Goal: Find specific page/section: Find specific page/section

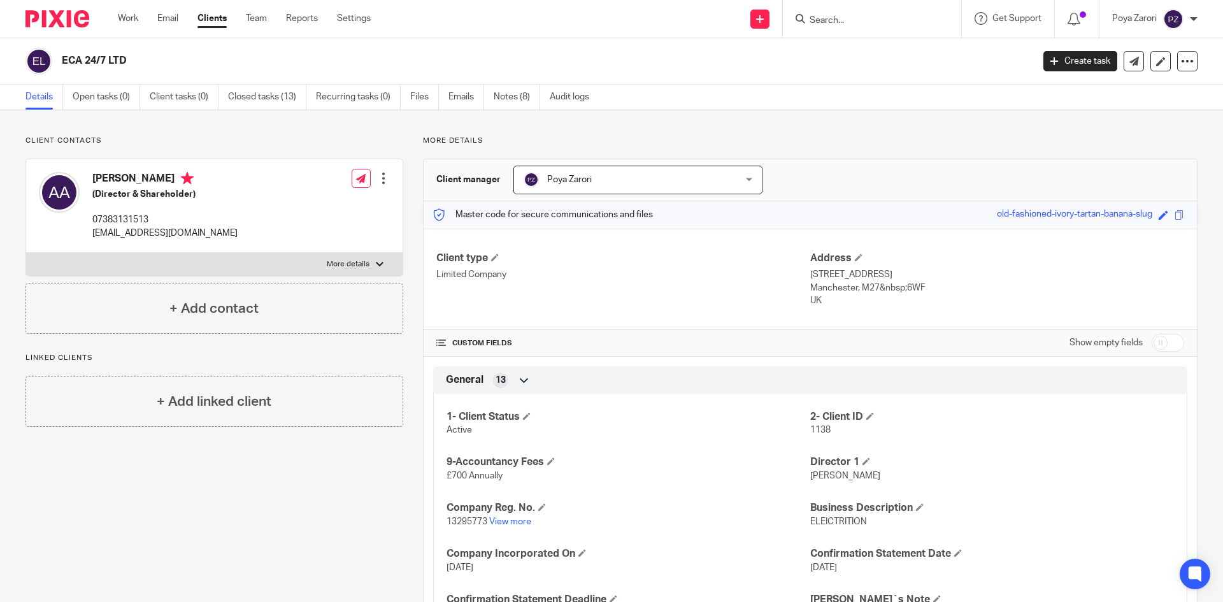
click at [854, 18] on input "Search" at bounding box center [865, 20] width 115 height 11
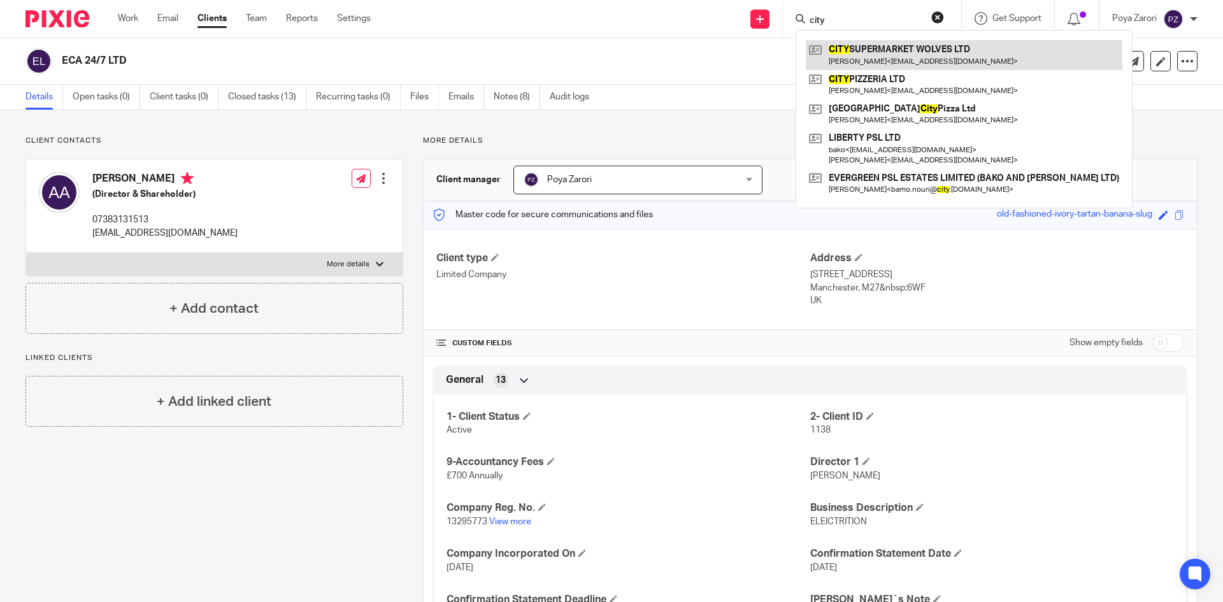
type input "city"
click at [919, 59] on link at bounding box center [964, 54] width 317 height 29
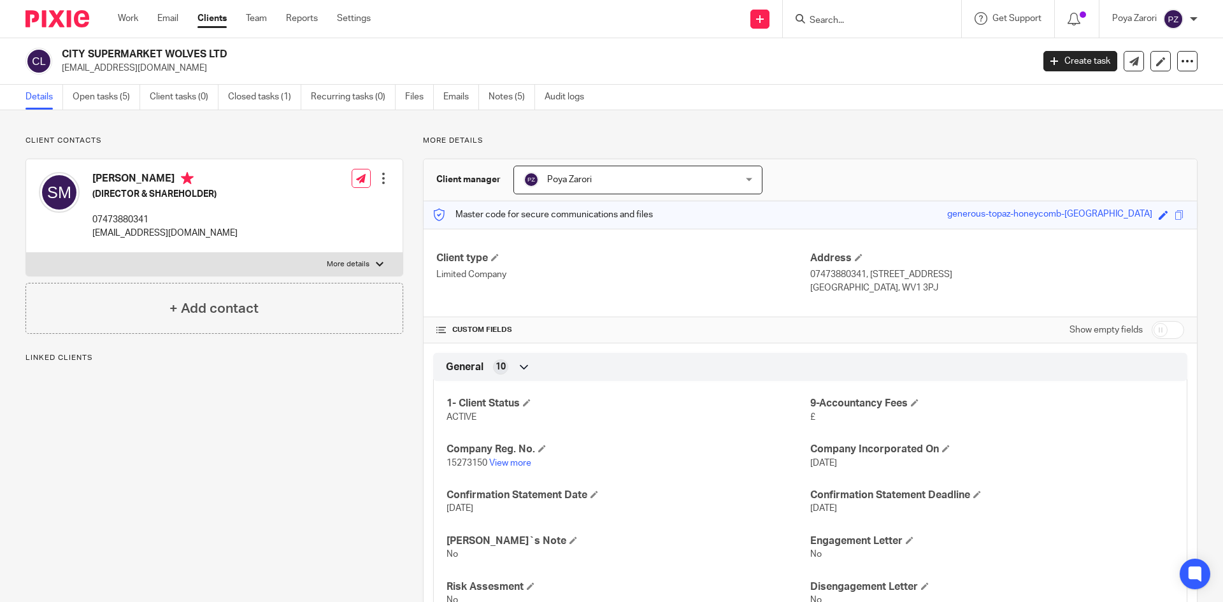
click at [340, 262] on p "More details" at bounding box center [348, 264] width 43 height 10
click at [26, 253] on input "More details" at bounding box center [25, 252] width 1 height 1
checkbox input "true"
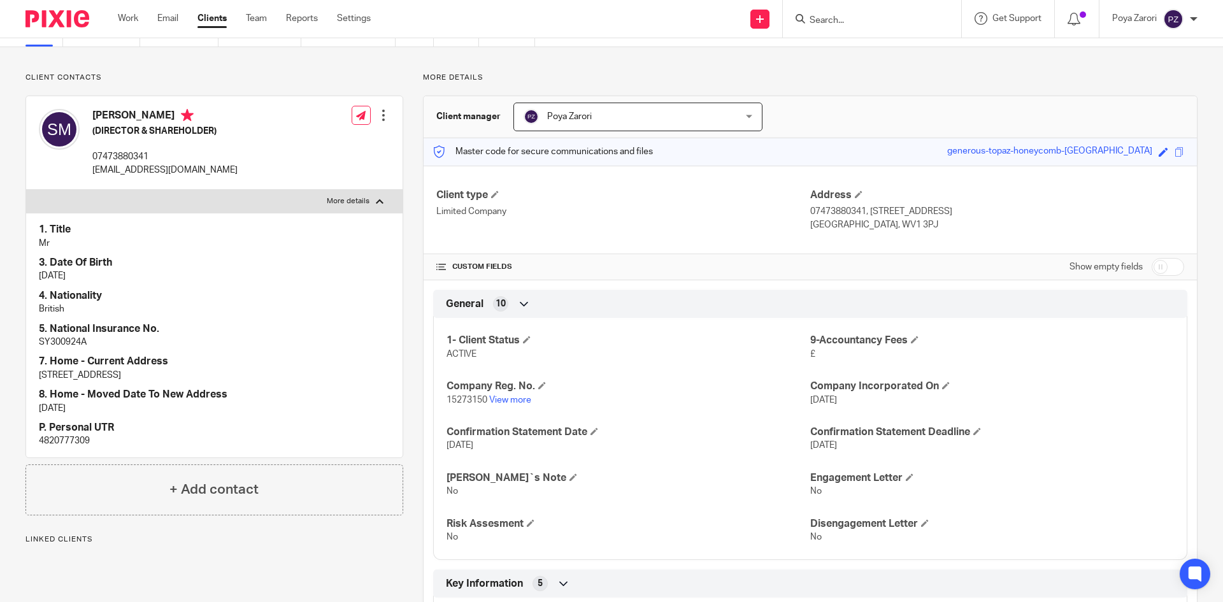
scroll to position [191, 0]
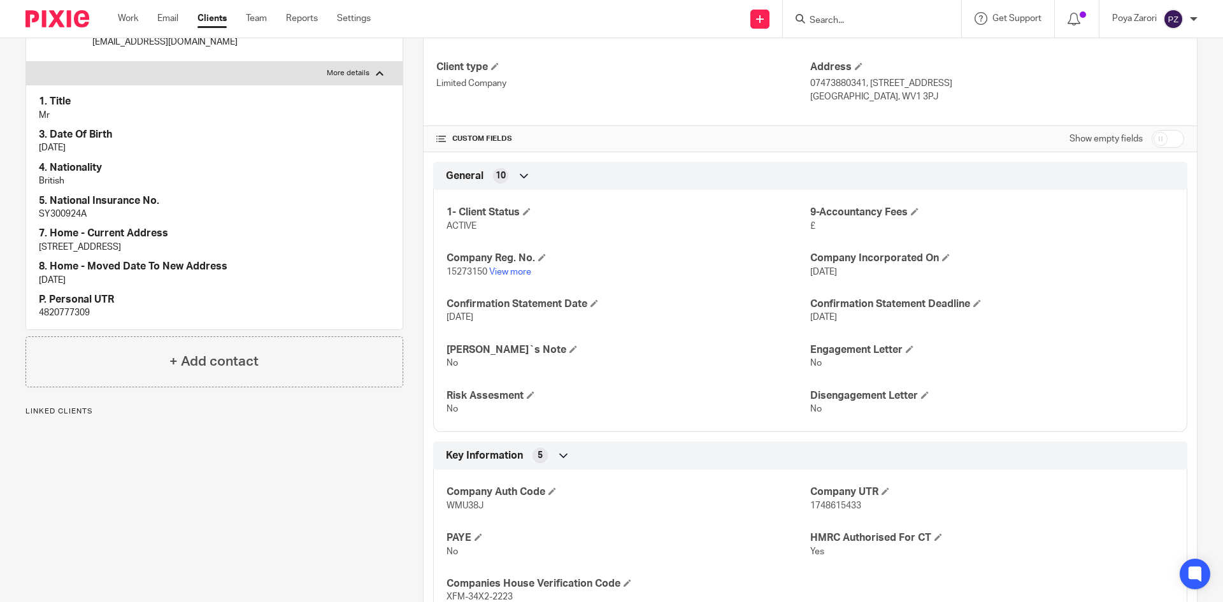
click at [57, 310] on p "4820777309" at bounding box center [214, 312] width 351 height 13
copy p "4820777309"
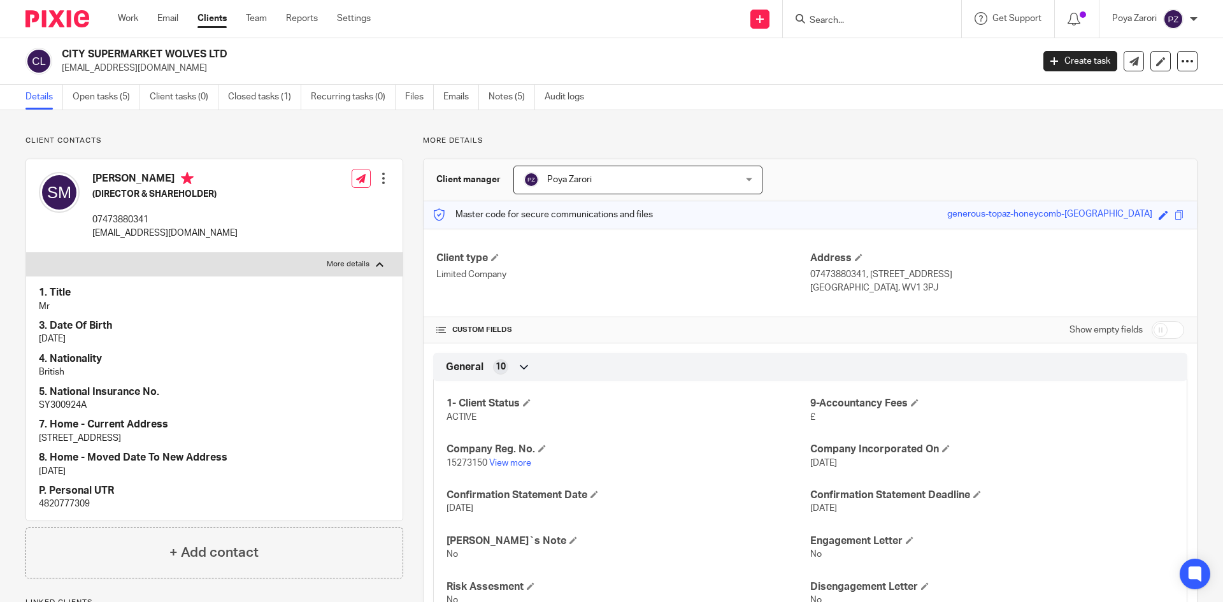
click at [848, 22] on input "Search" at bounding box center [865, 20] width 115 height 11
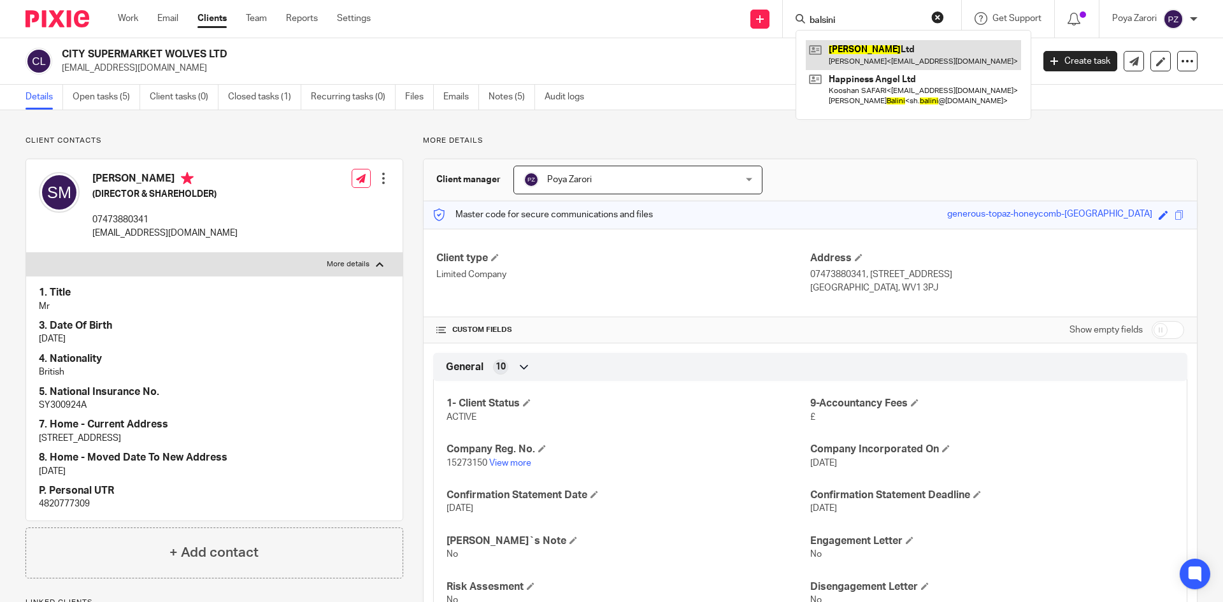
type input "balsini"
click at [850, 43] on link at bounding box center [913, 54] width 215 height 29
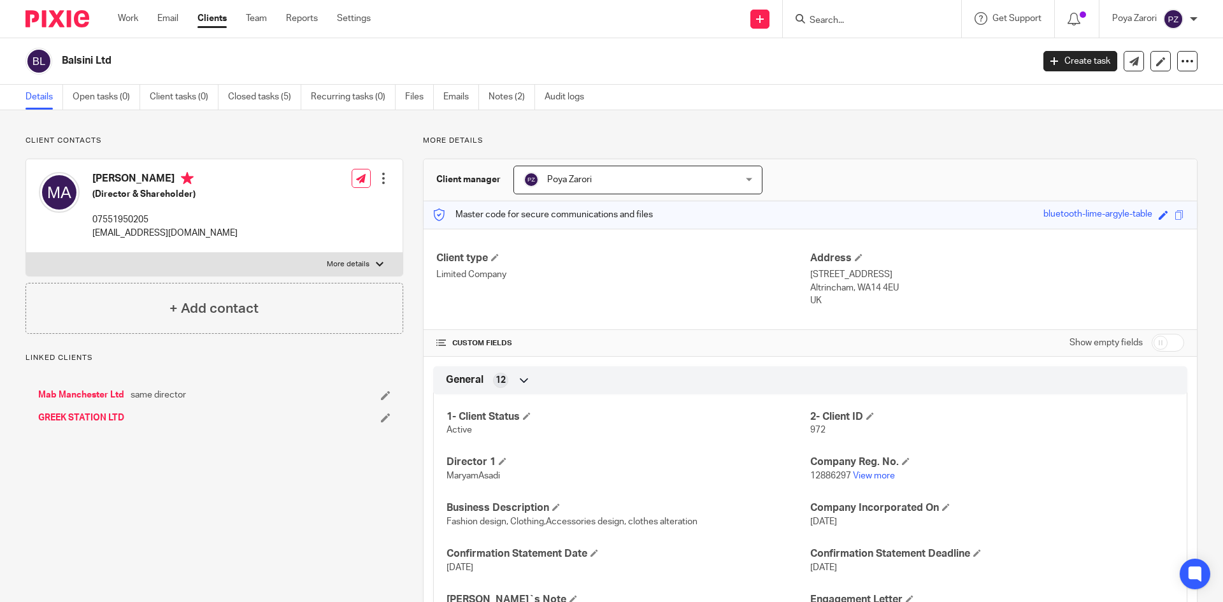
click at [414, 92] on link "Files" at bounding box center [419, 97] width 29 height 25
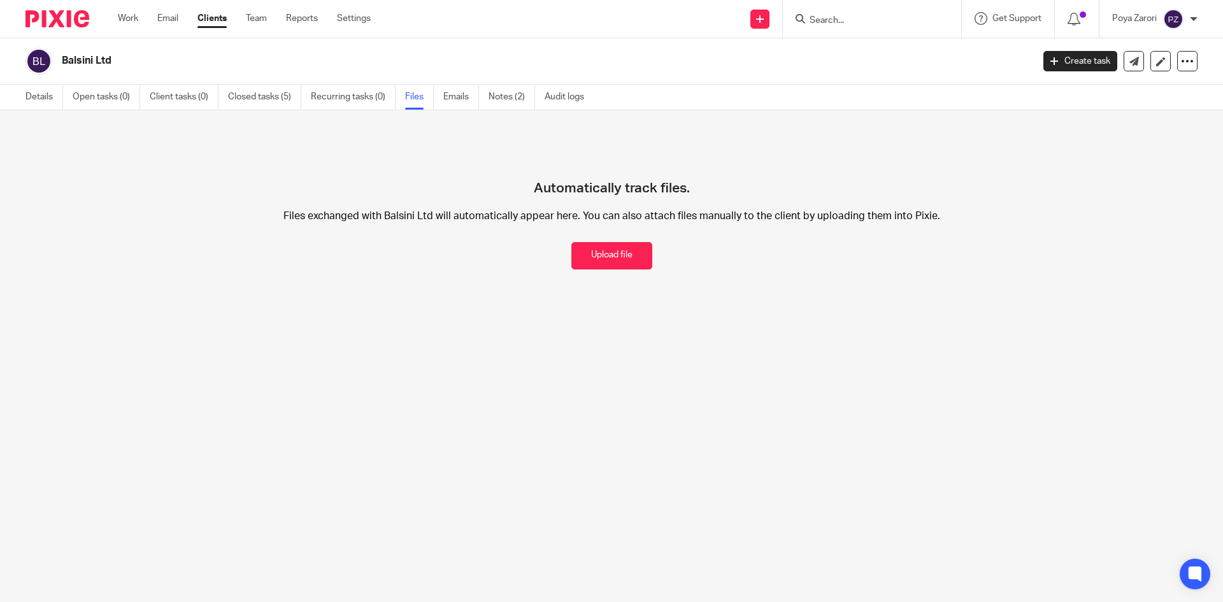
click at [417, 97] on link "Files" at bounding box center [419, 97] width 29 height 25
drag, startPoint x: 838, startPoint y: 8, endPoint x: 838, endPoint y: 18, distance: 10.8
click at [838, 11] on div at bounding box center [872, 19] width 178 height 38
click at [838, 18] on input "Search" at bounding box center [865, 20] width 115 height 11
click at [1074, 22] on icon at bounding box center [1074, 19] width 13 height 13
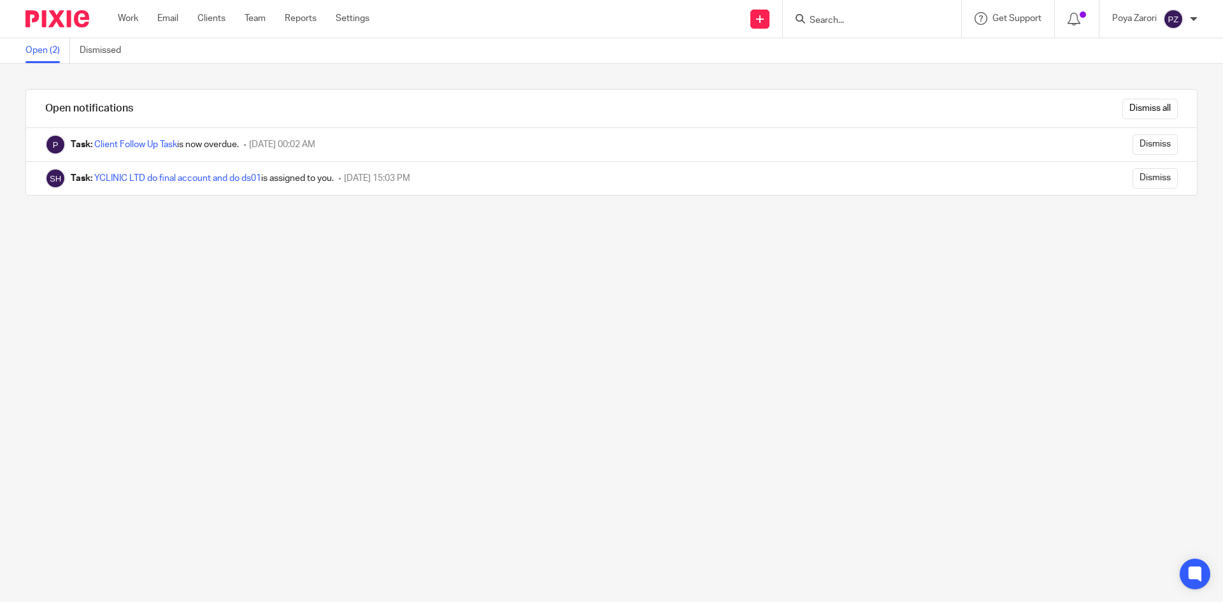
click at [847, 15] on input "Search" at bounding box center [865, 20] width 115 height 11
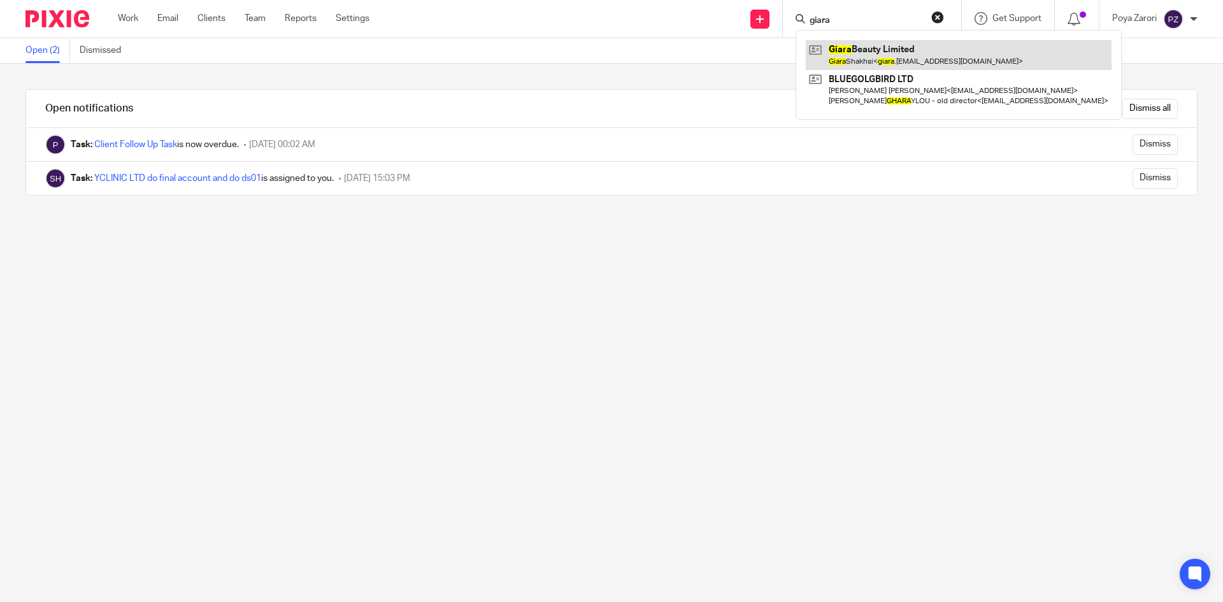
type input "giara"
click at [868, 52] on link at bounding box center [959, 54] width 306 height 29
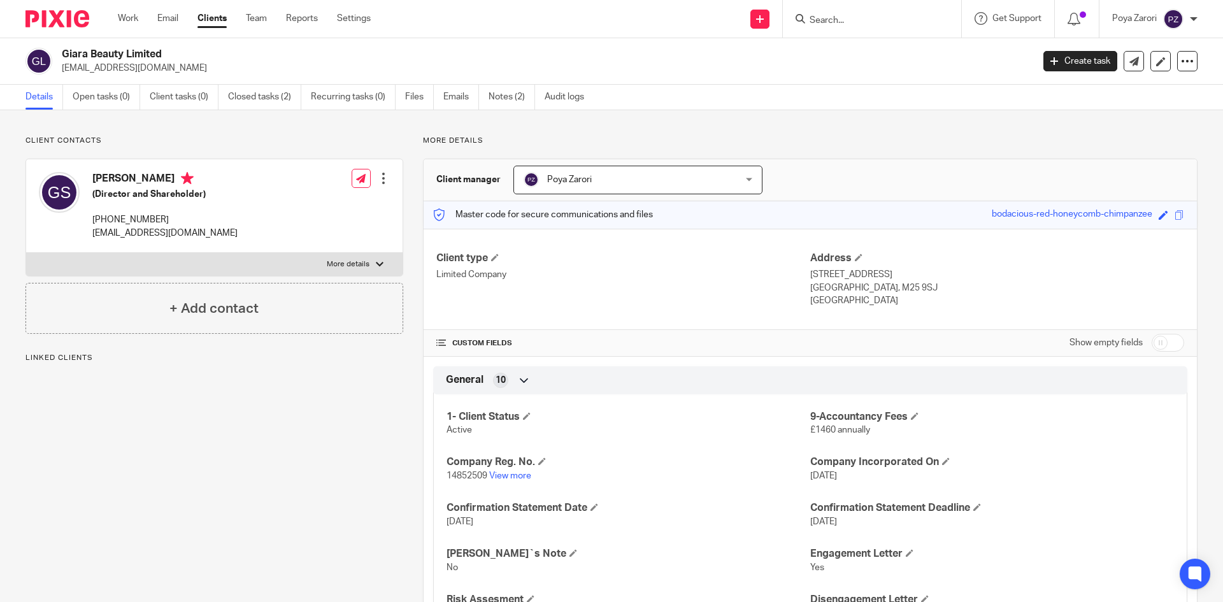
drag, startPoint x: 365, startPoint y: 262, endPoint x: 373, endPoint y: 262, distance: 8.3
click at [366, 262] on p "More details" at bounding box center [348, 264] width 43 height 10
click at [26, 253] on input "More details" at bounding box center [25, 252] width 1 height 1
checkbox input "true"
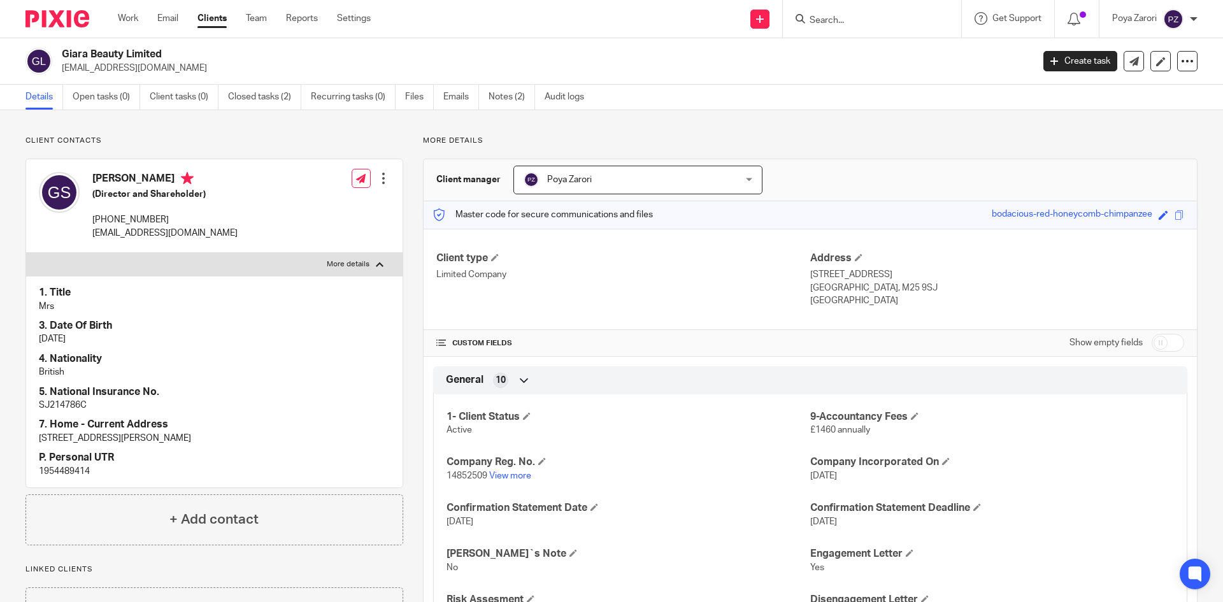
click at [62, 467] on p "1954489414" at bounding box center [214, 471] width 351 height 13
copy p "1954489414"
click at [846, 25] on input "Search" at bounding box center [865, 20] width 115 height 11
type input "lamou"
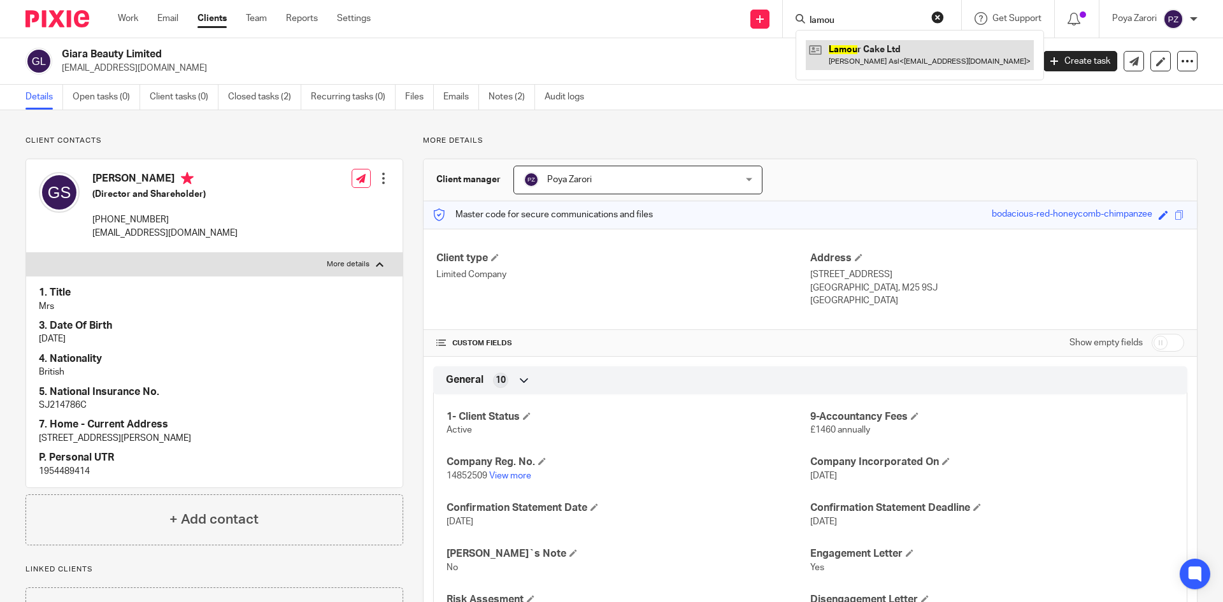
click at [852, 49] on link at bounding box center [920, 54] width 228 height 29
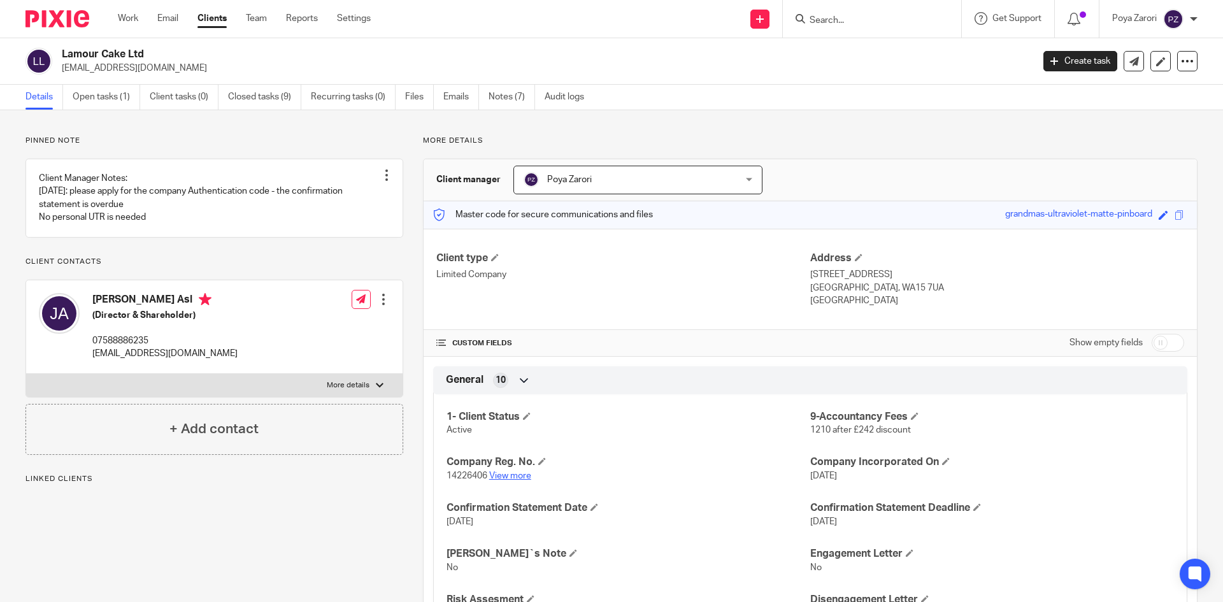
click at [517, 474] on link "View more" at bounding box center [510, 475] width 42 height 9
click at [836, 27] on form at bounding box center [876, 19] width 136 height 16
click at [836, 18] on input "Search" at bounding box center [865, 20] width 115 height 11
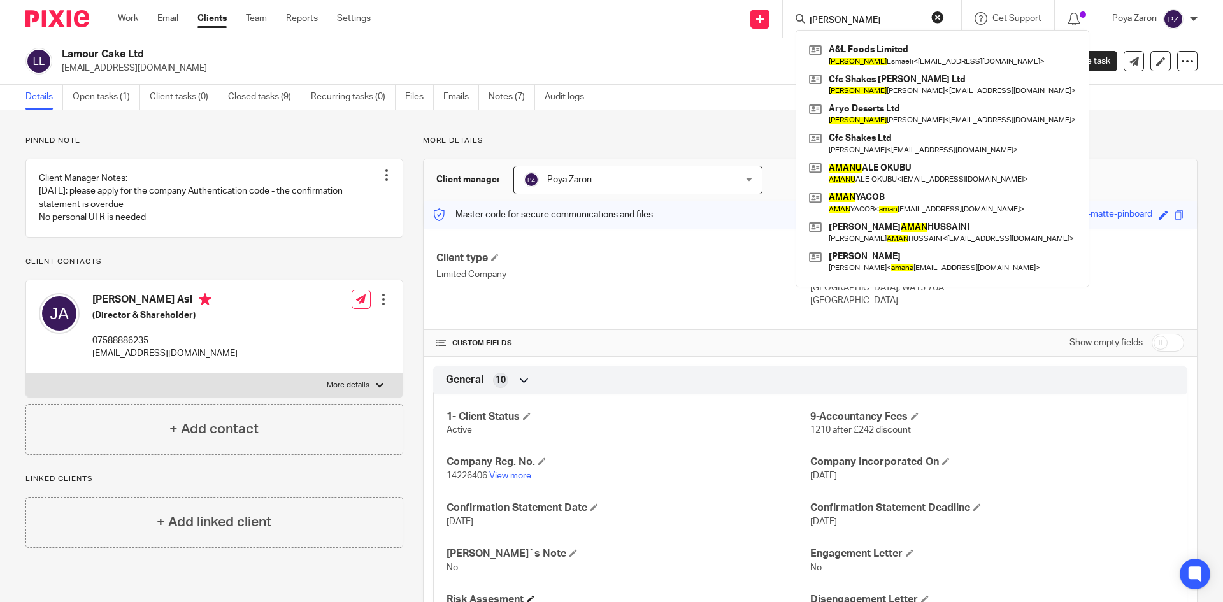
type input "amanj"
click at [938, 16] on button "reset" at bounding box center [937, 17] width 13 height 13
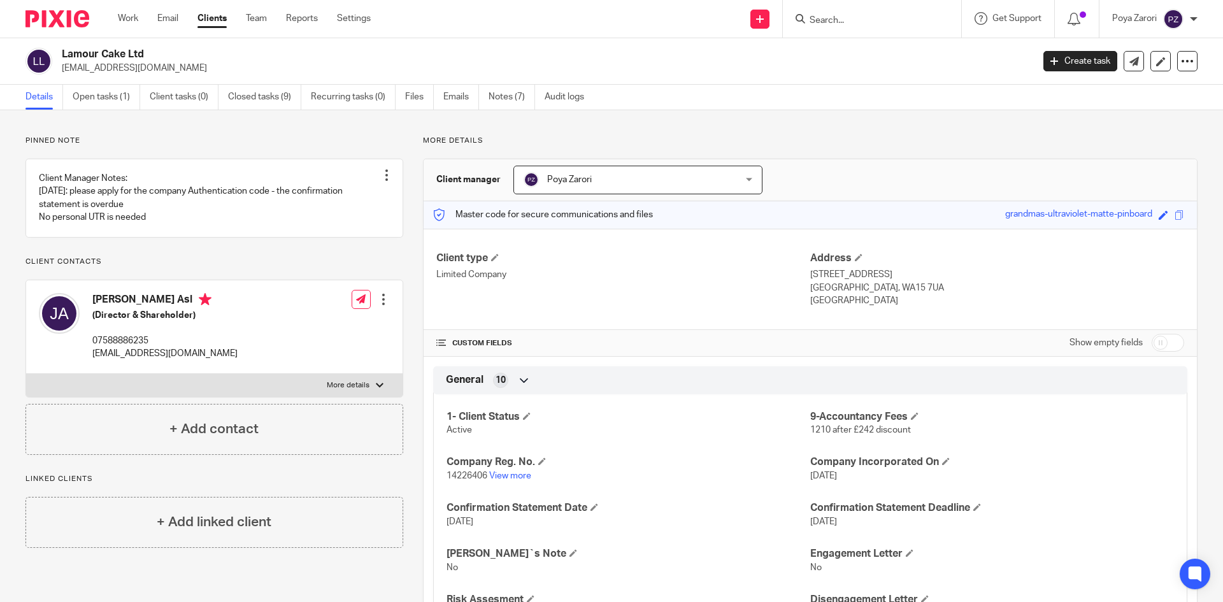
click at [850, 19] on input "Search" at bounding box center [865, 20] width 115 height 11
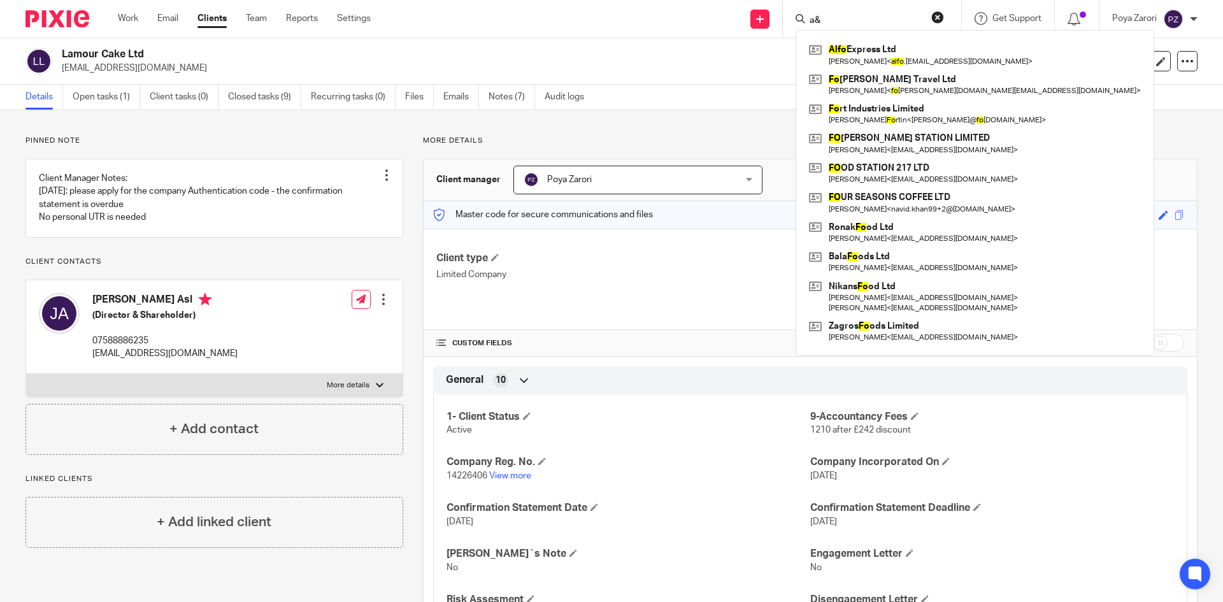
type input "a"
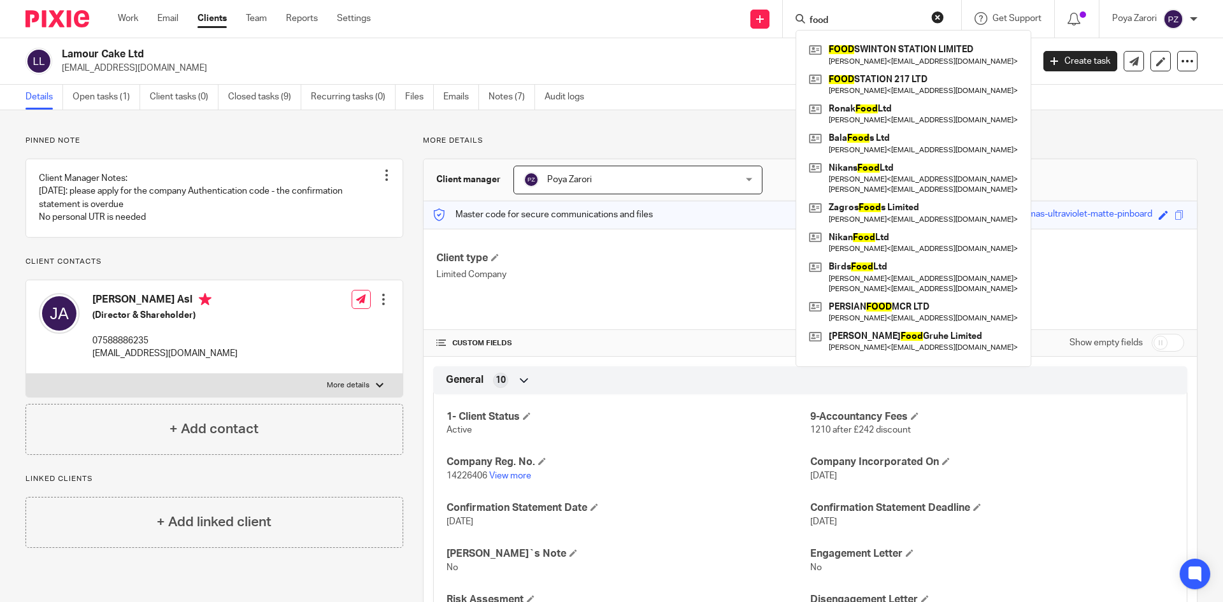
type input "food"
click at [933, 17] on button "reset" at bounding box center [937, 17] width 13 height 13
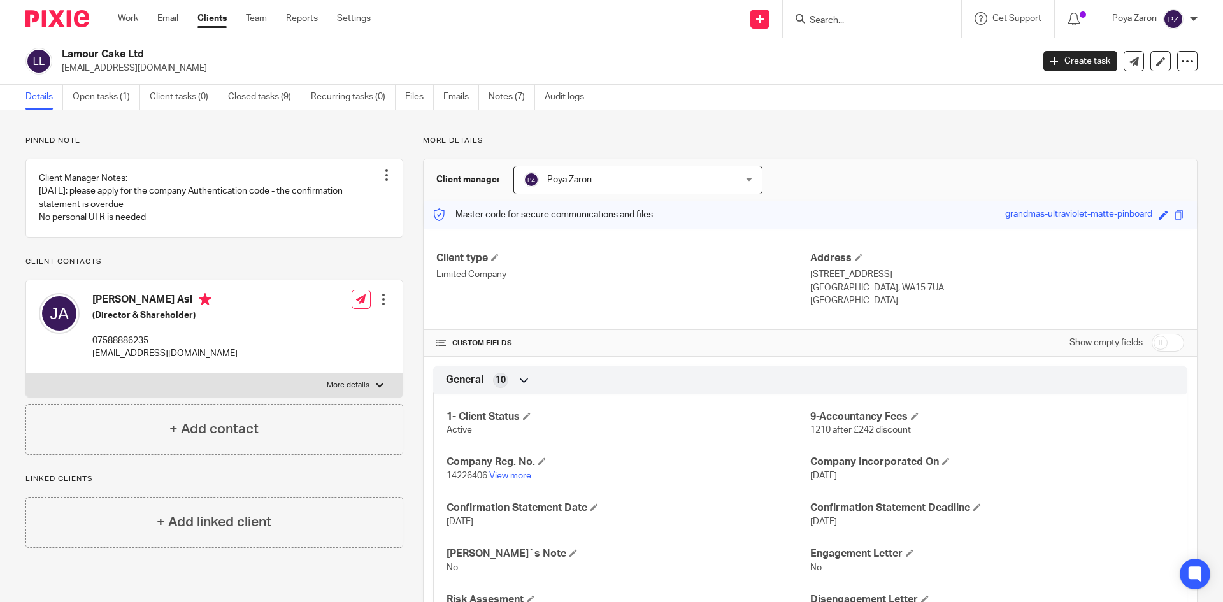
click at [833, 21] on input "Search" at bounding box center [865, 20] width 115 height 11
click at [854, 25] on input "Search" at bounding box center [865, 20] width 115 height 11
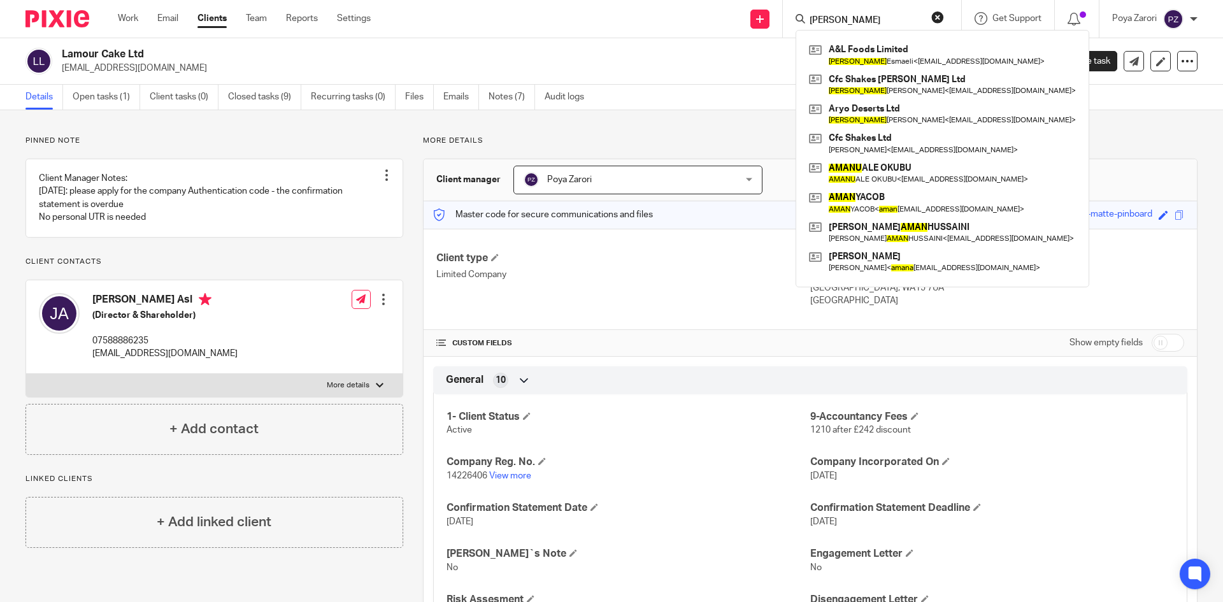
type input "amanj"
click at [854, 11] on form "amanj" at bounding box center [876, 19] width 136 height 16
click at [934, 16] on button "reset" at bounding box center [937, 17] width 13 height 13
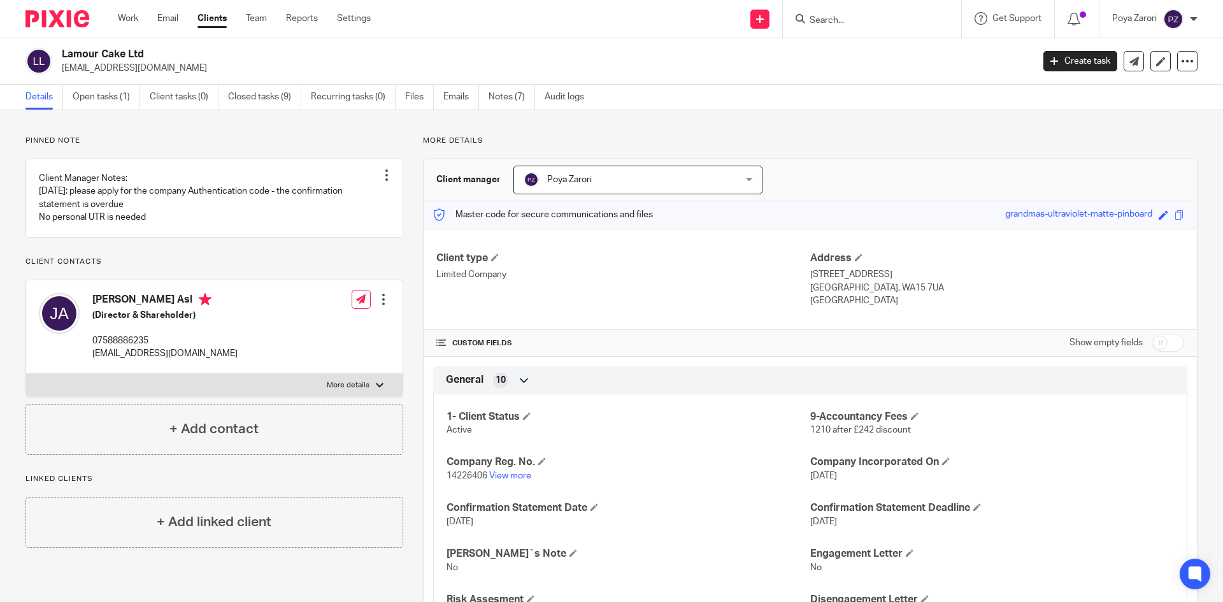
click at [840, 26] on input "Search" at bounding box center [865, 20] width 115 height 11
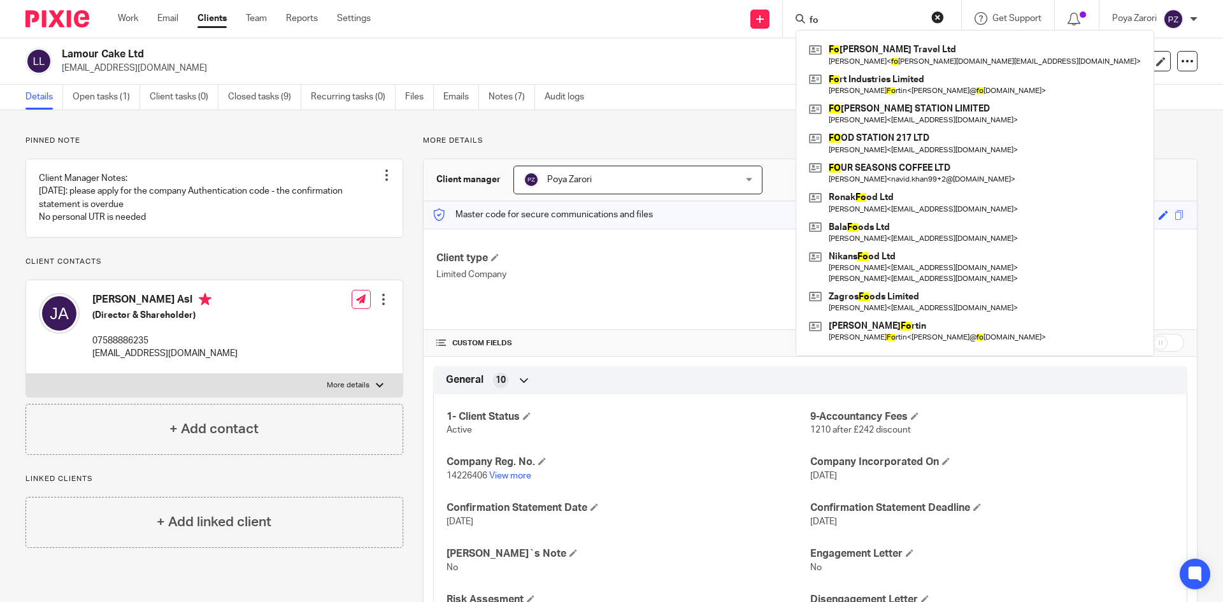
type input "f"
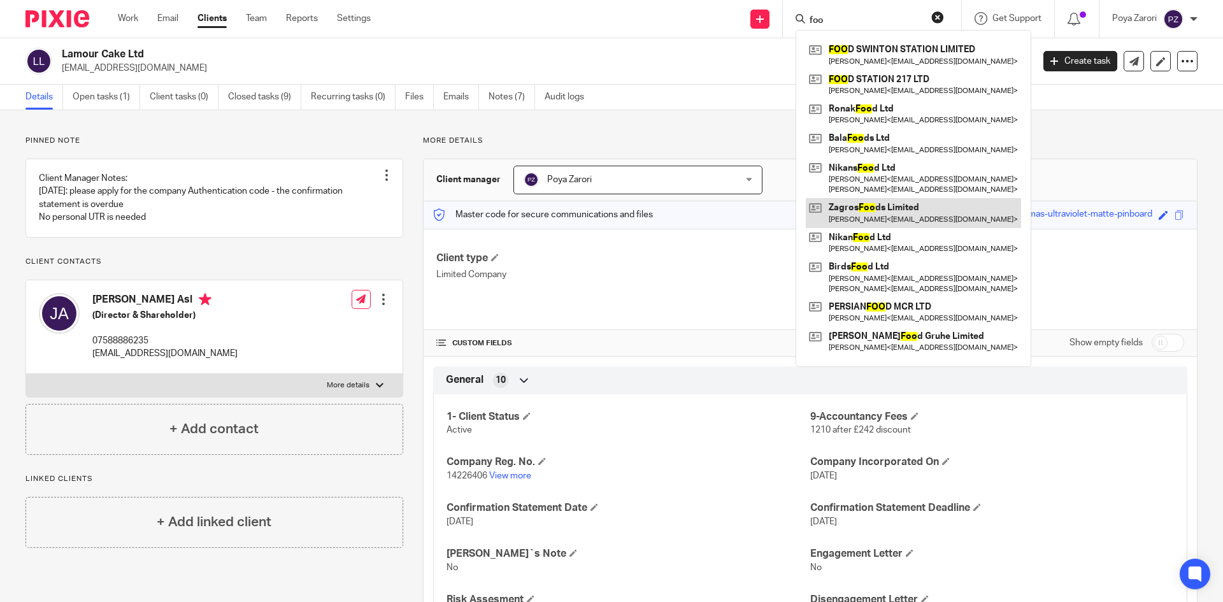
drag, startPoint x: 907, startPoint y: 190, endPoint x: 905, endPoint y: 226, distance: 35.1
click at [882, 14] on form "foo" at bounding box center [876, 19] width 136 height 16
click at [848, 20] on input "foo" at bounding box center [865, 20] width 115 height 11
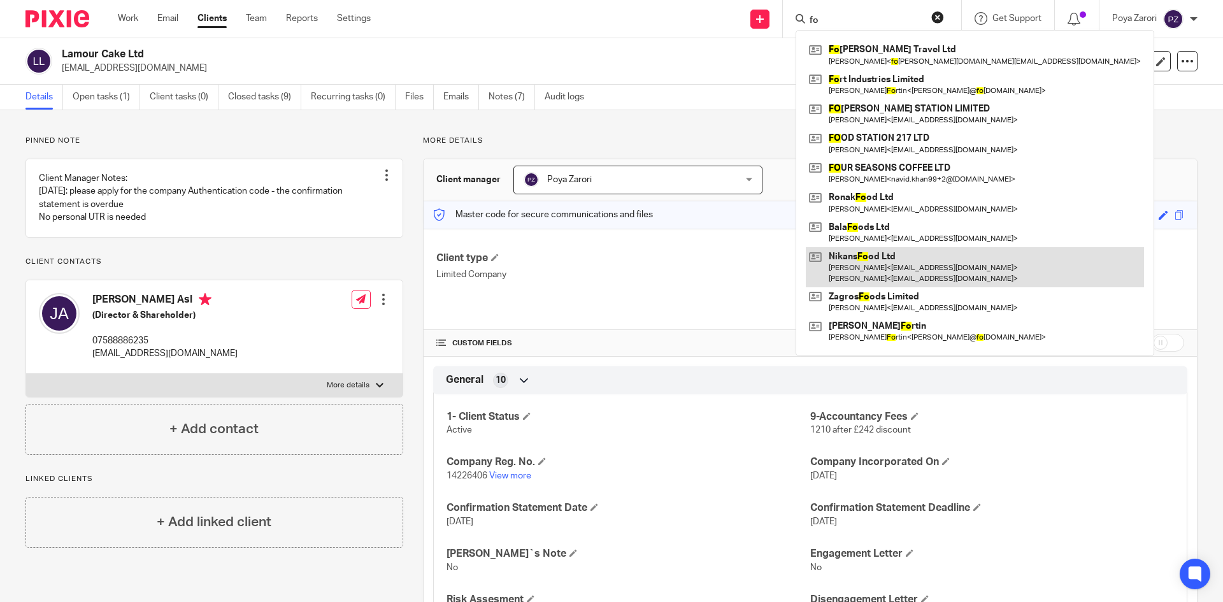
type input "f"
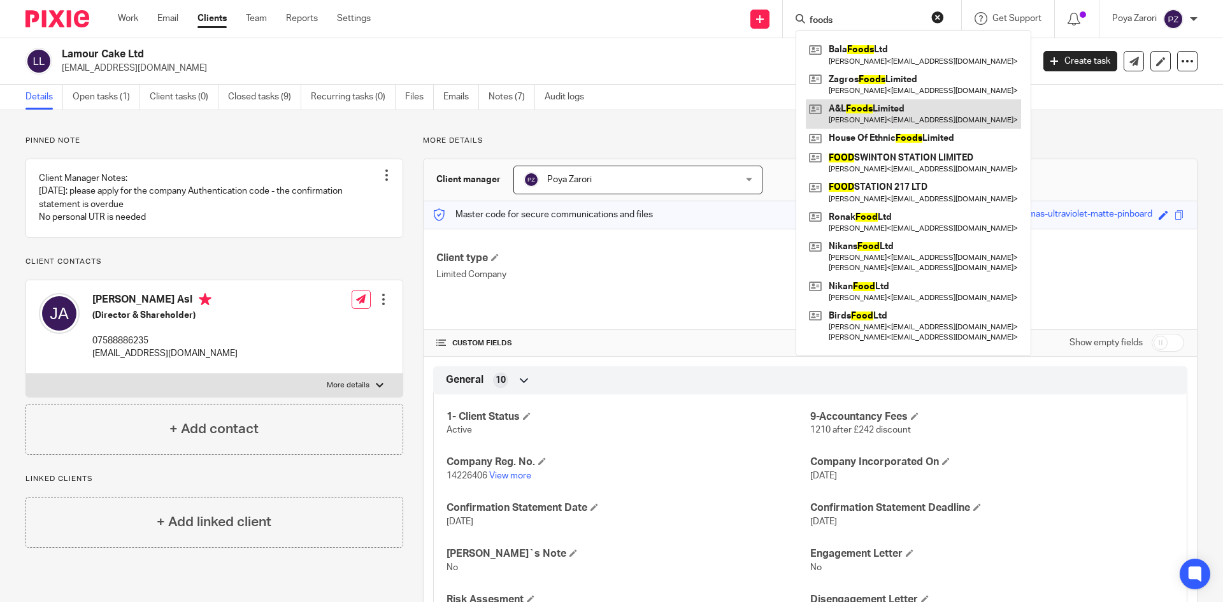
type input "foods"
click at [861, 114] on link at bounding box center [913, 113] width 215 height 29
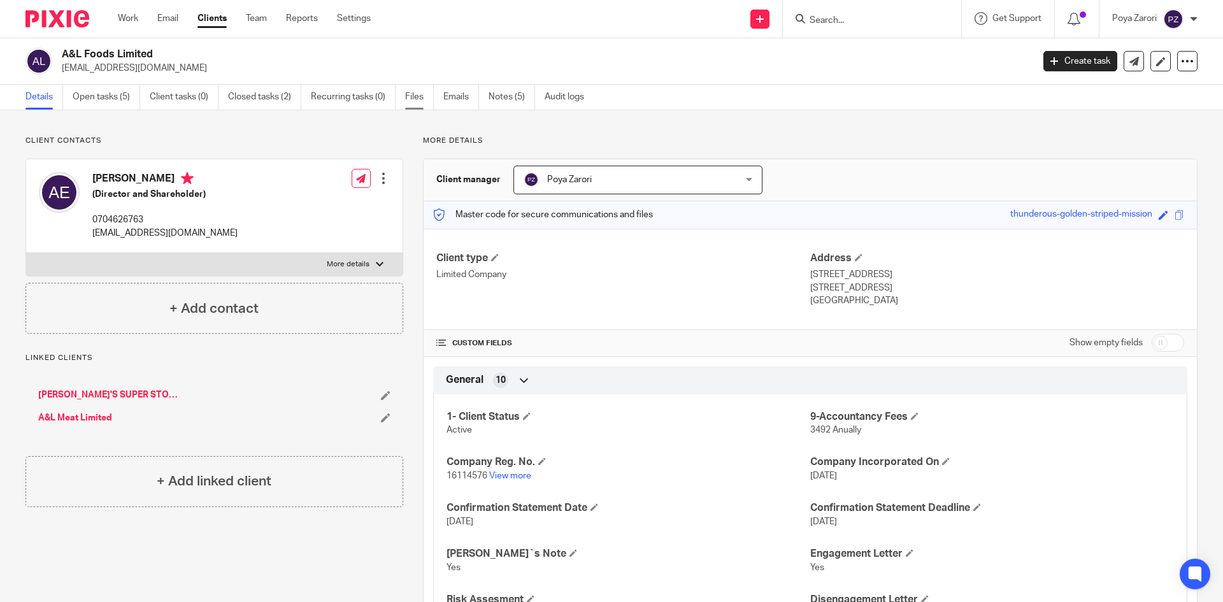
click at [419, 92] on link "Files" at bounding box center [419, 97] width 29 height 25
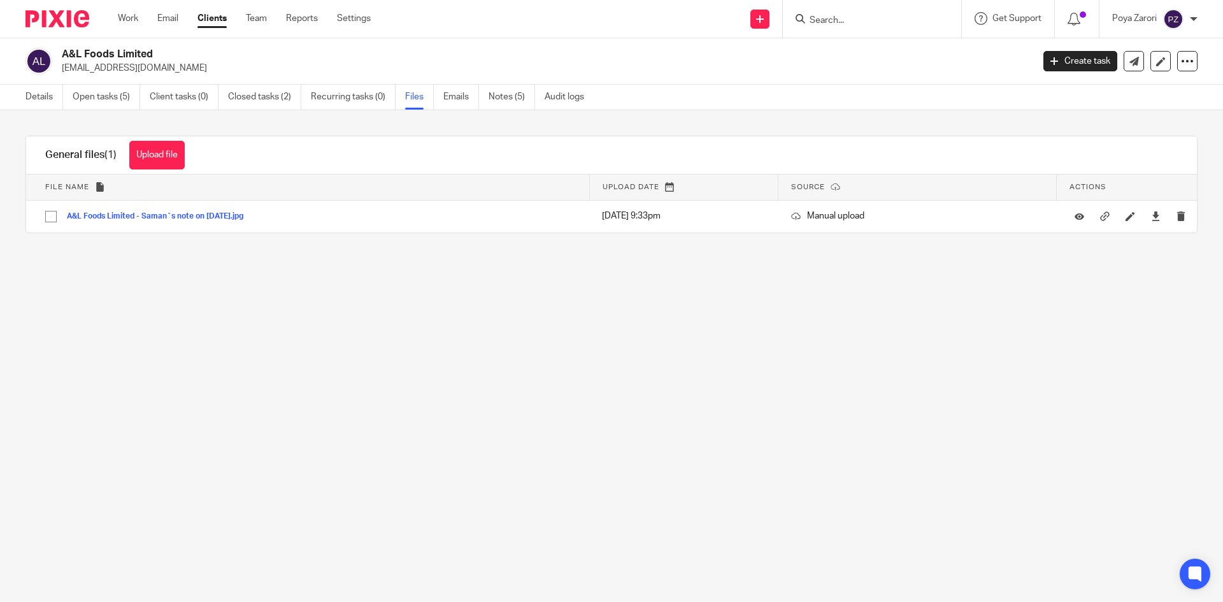
click at [185, 152] on button "Upload file" at bounding box center [156, 155] width 55 height 29
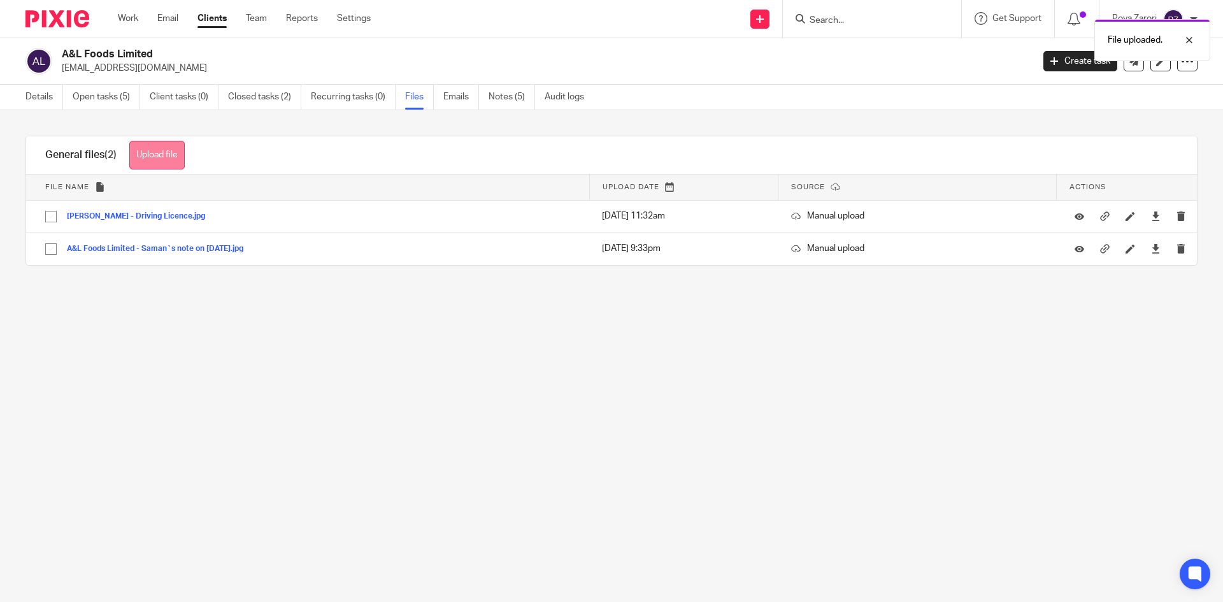
click at [173, 143] on button "Upload file" at bounding box center [156, 155] width 55 height 29
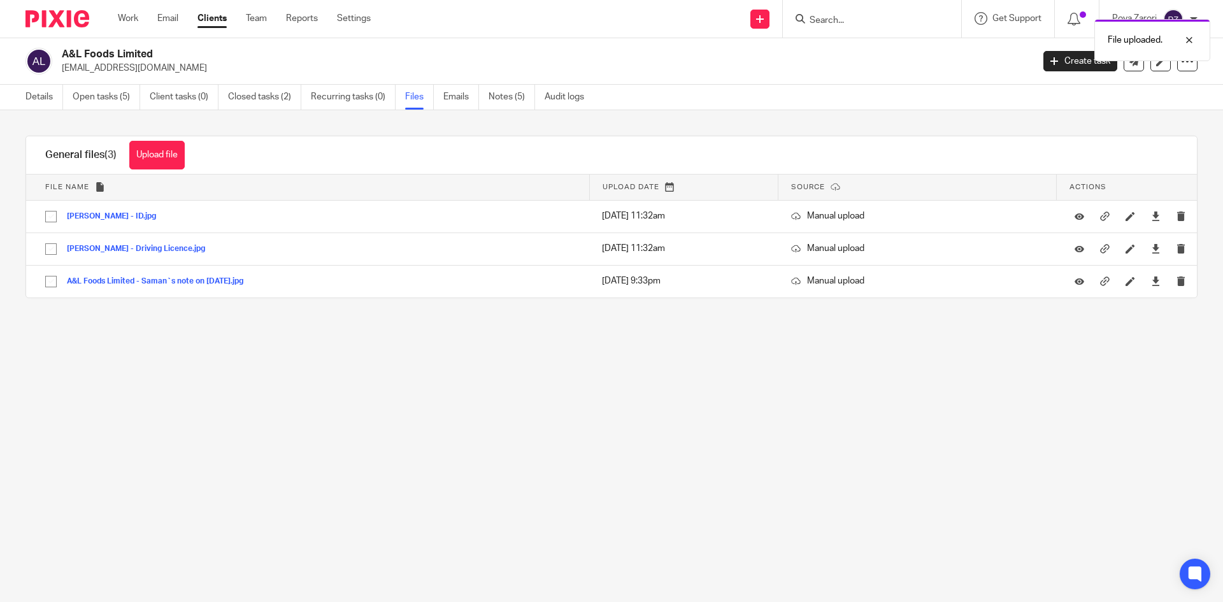
click at [168, 154] on button "Upload file" at bounding box center [156, 155] width 55 height 29
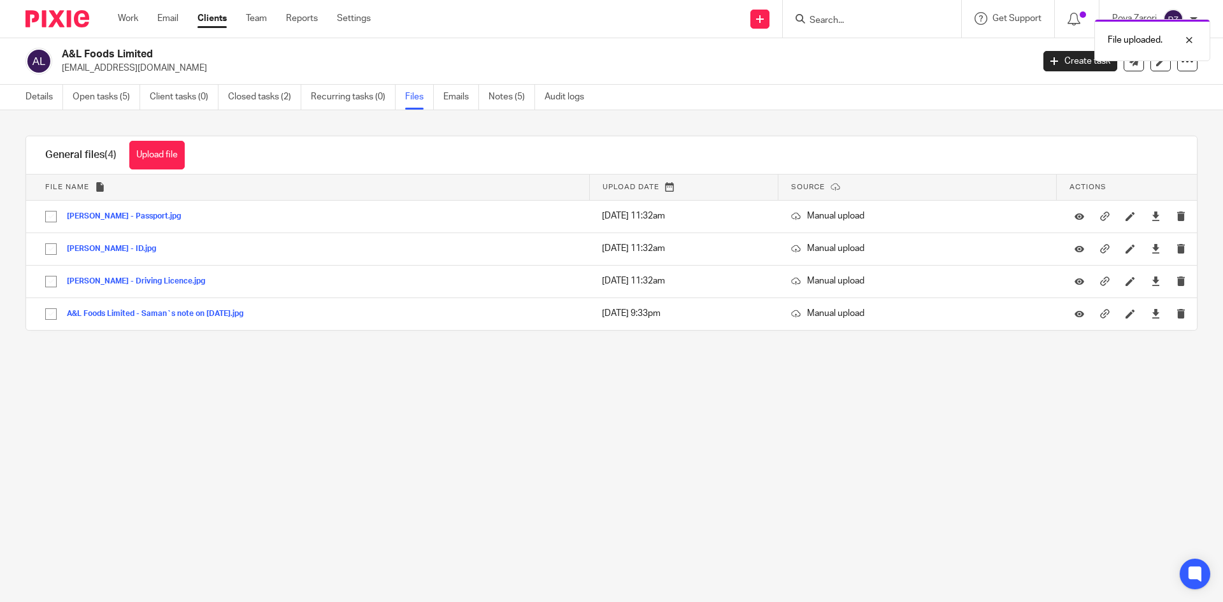
click at [580, 434] on main "A&L Foods Limited alansdailyexpress@gmail.com Create task Update from Companies…" at bounding box center [611, 301] width 1223 height 602
click at [869, 22] on input "Search" at bounding box center [865, 20] width 115 height 11
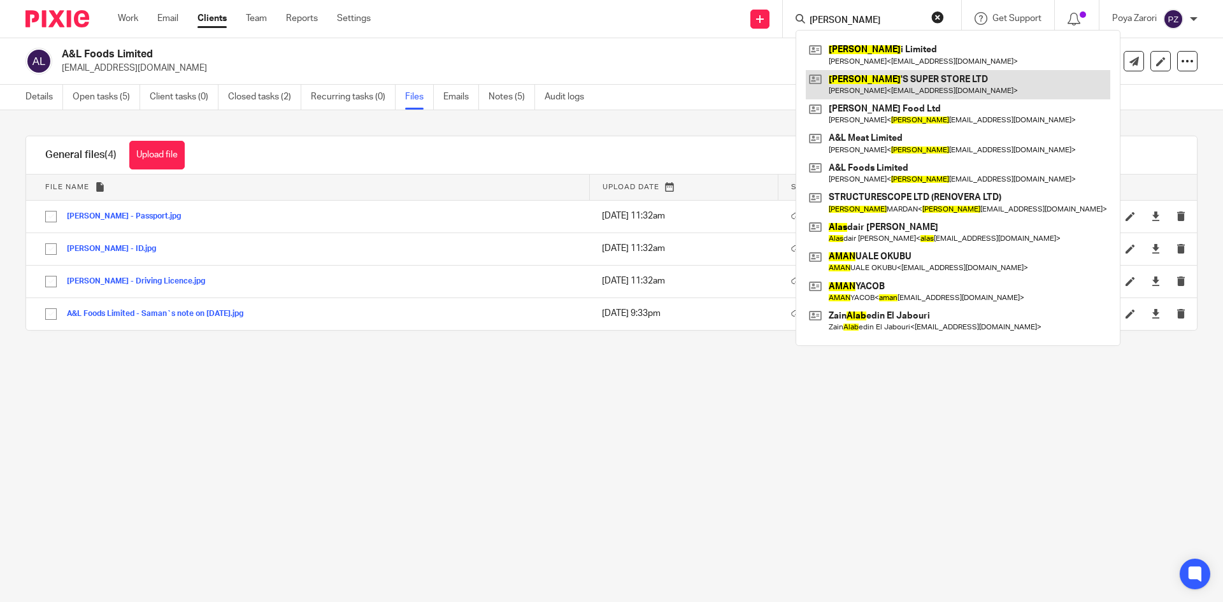
type input "alan"
click at [861, 81] on link at bounding box center [958, 84] width 305 height 29
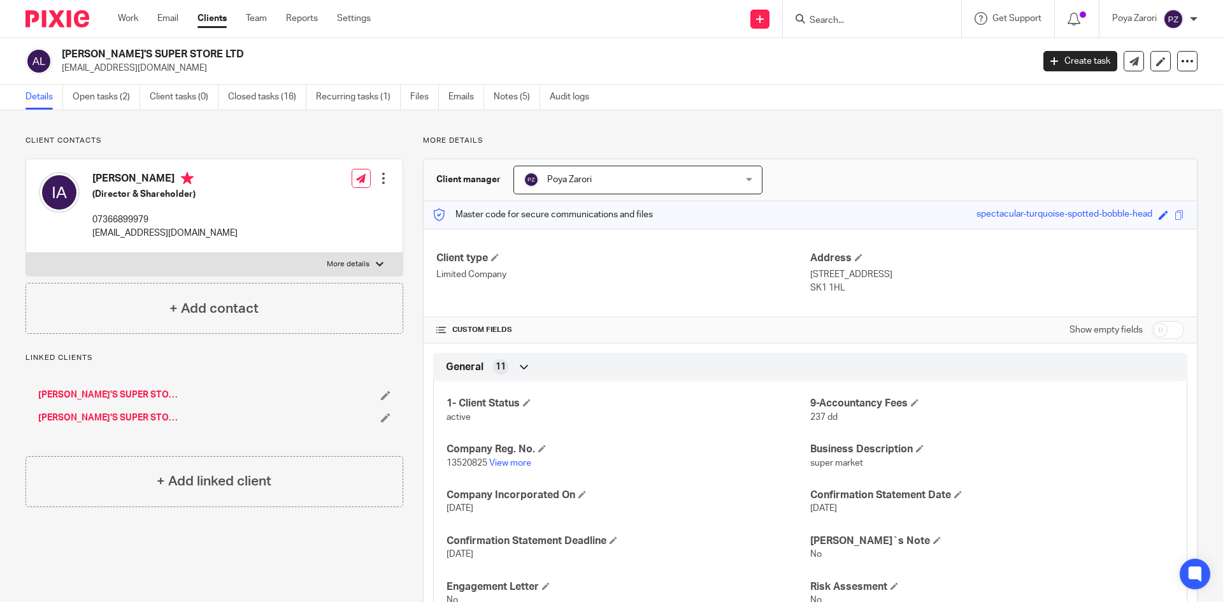
click at [842, 17] on input "Search" at bounding box center [865, 20] width 115 height 11
type input "333"
click at [901, 57] on link at bounding box center [913, 54] width 215 height 29
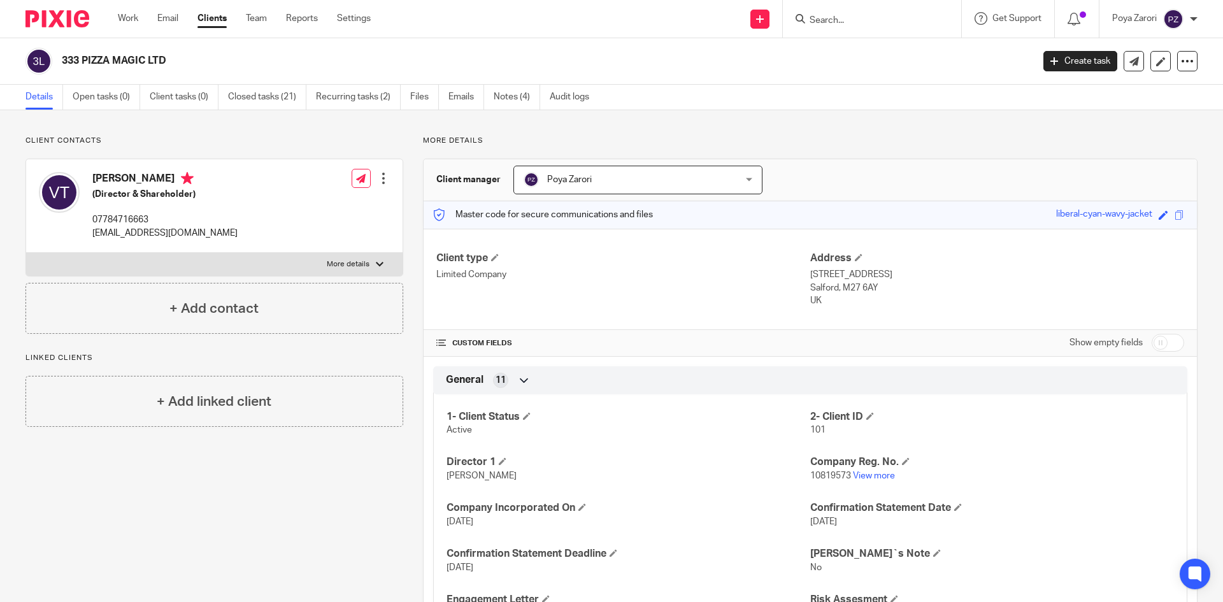
click at [871, 470] on p "10819573 View more" at bounding box center [992, 476] width 364 height 13
click at [873, 476] on link "View more" at bounding box center [874, 475] width 42 height 9
click at [331, 261] on p "More details" at bounding box center [348, 264] width 43 height 10
click at [26, 253] on input "More details" at bounding box center [25, 252] width 1 height 1
checkbox input "true"
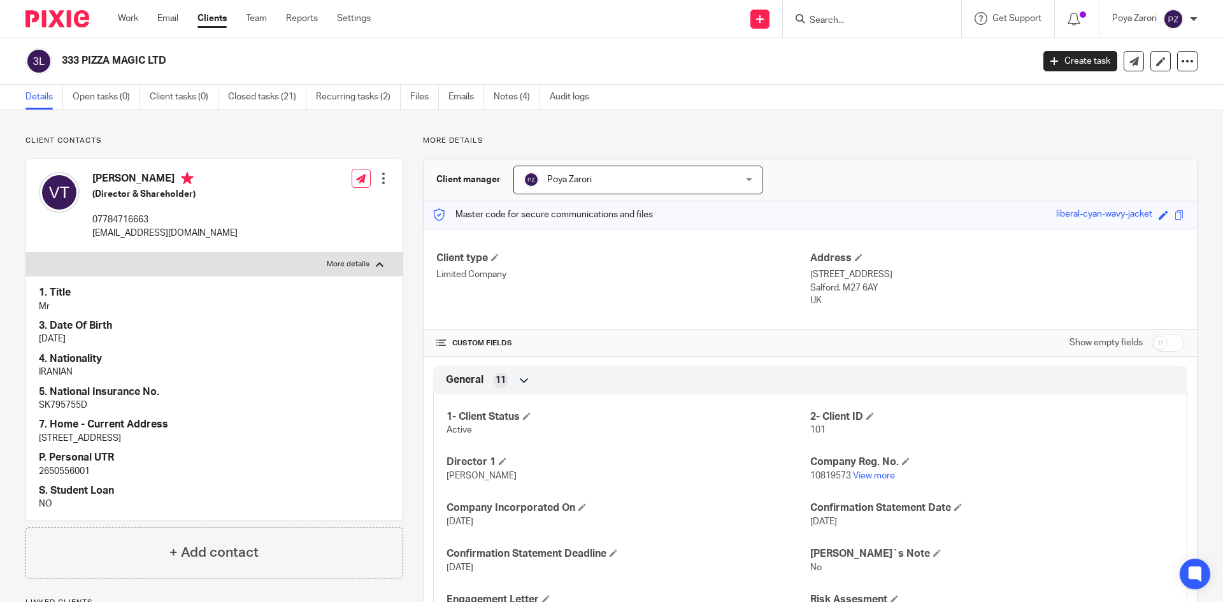
click at [65, 473] on p "2650556001" at bounding box center [214, 471] width 351 height 13
click at [65, 472] on p "2650556001" at bounding box center [214, 471] width 351 height 13
copy p "2650556001"
click at [864, 24] on input "Search" at bounding box center [865, 20] width 115 height 11
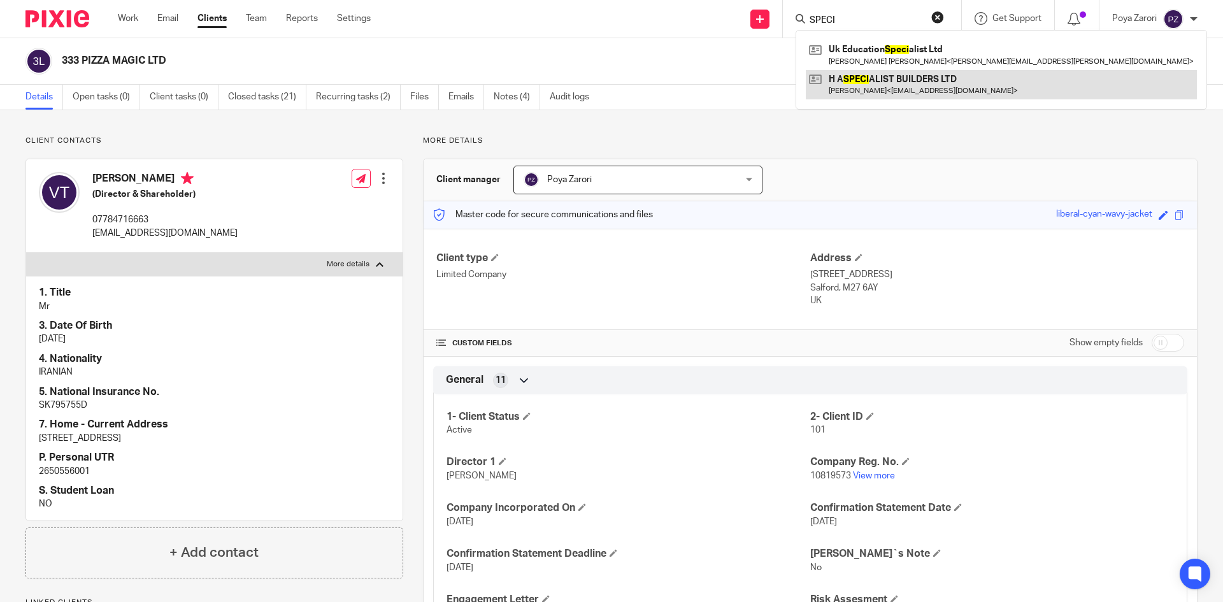
type input "SPECI"
click at [909, 93] on link at bounding box center [1001, 84] width 391 height 29
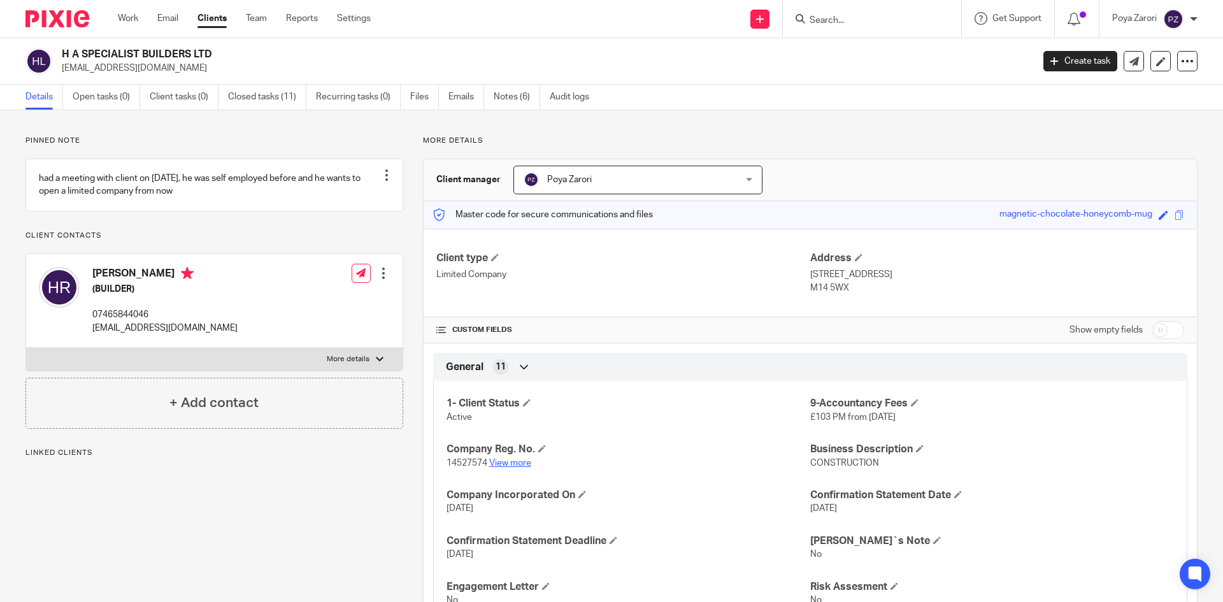
click at [517, 464] on link "View more" at bounding box center [510, 463] width 42 height 9
click at [846, 24] on input "Search" at bounding box center [865, 20] width 115 height 11
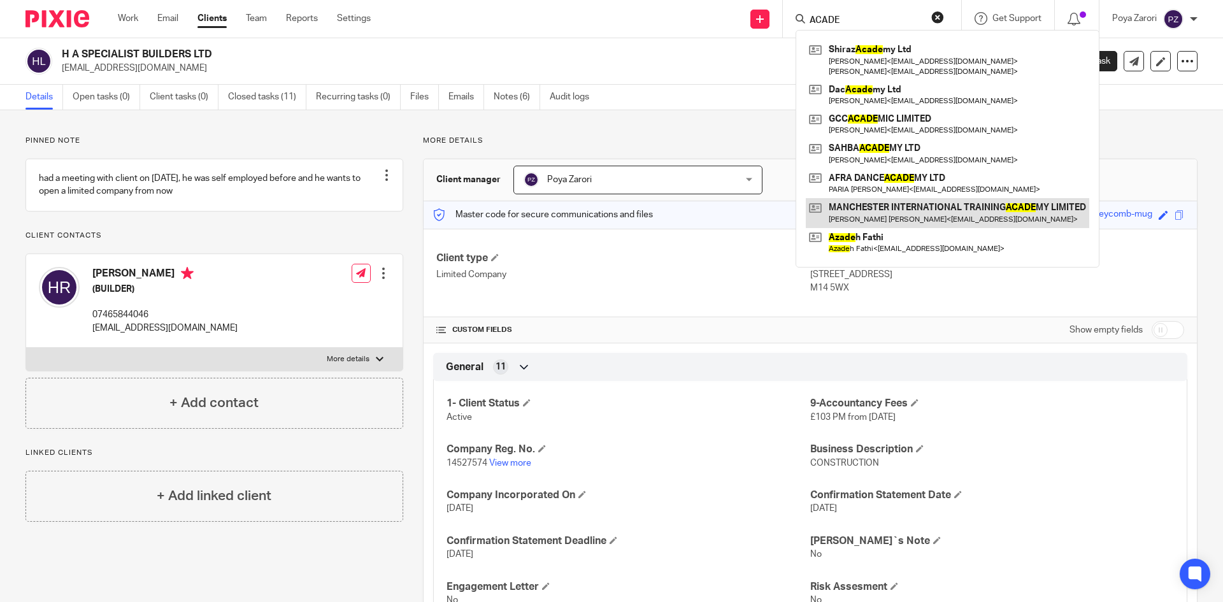
type input "ACADE"
click at [880, 201] on link at bounding box center [947, 212] width 283 height 29
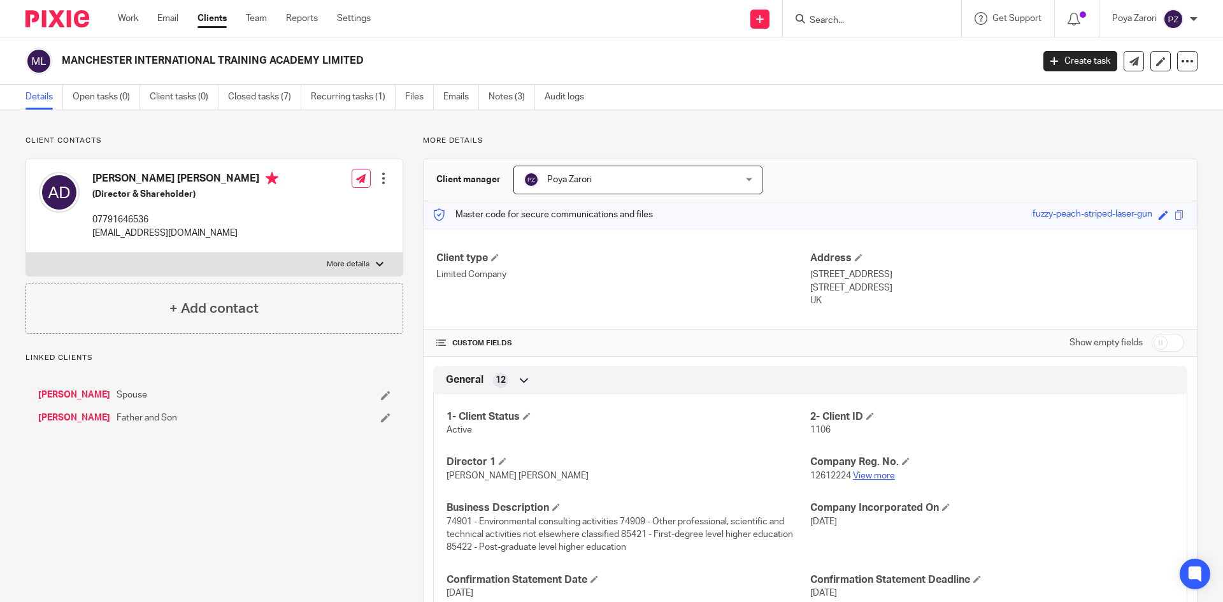
click at [885, 477] on link "View more" at bounding box center [874, 475] width 42 height 9
click at [863, 24] on input "Search" at bounding box center [865, 20] width 115 height 11
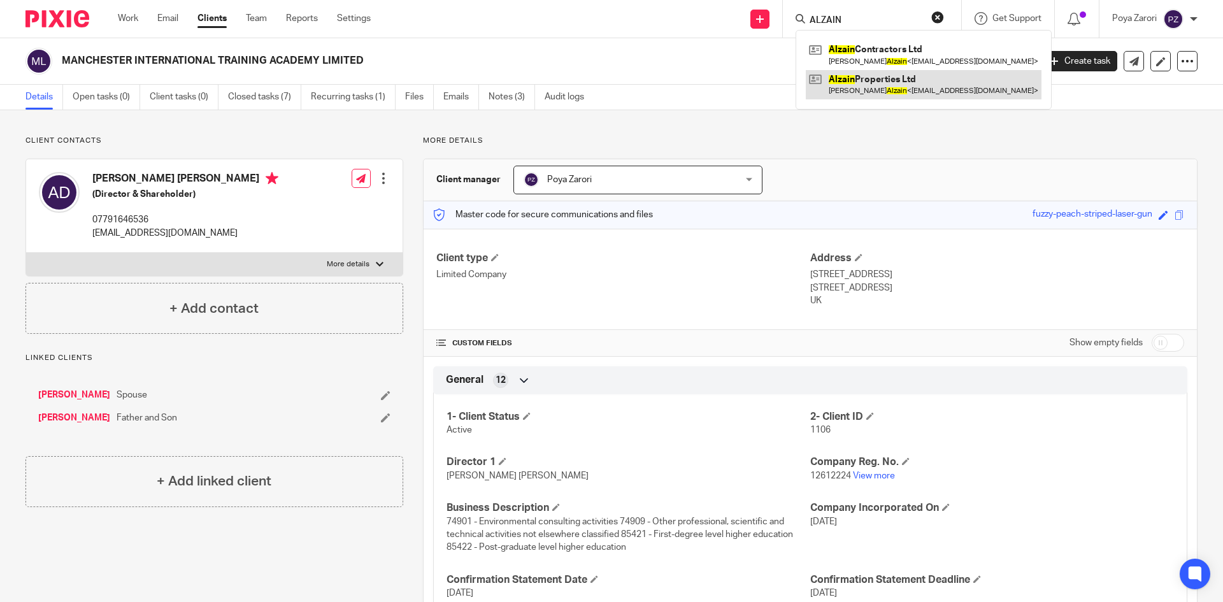
type input "ALZAIN"
click at [890, 87] on link at bounding box center [924, 84] width 236 height 29
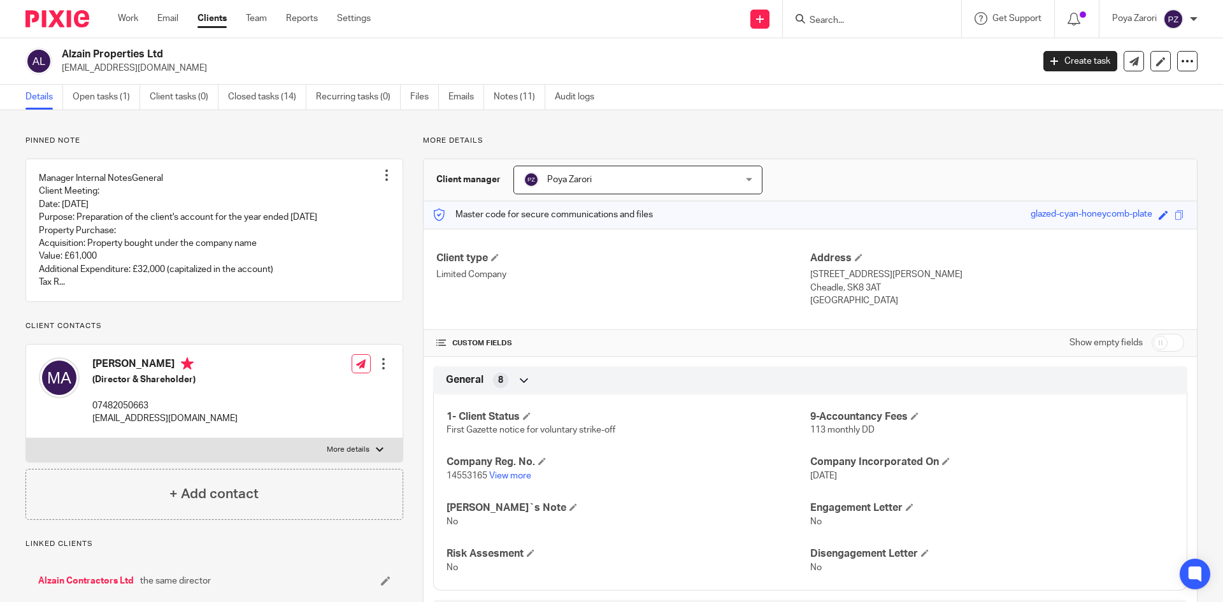
click at [362, 449] on p "More details" at bounding box center [348, 450] width 43 height 10
click at [26, 438] on input "More details" at bounding box center [25, 438] width 1 height 1
checkbox input "true"
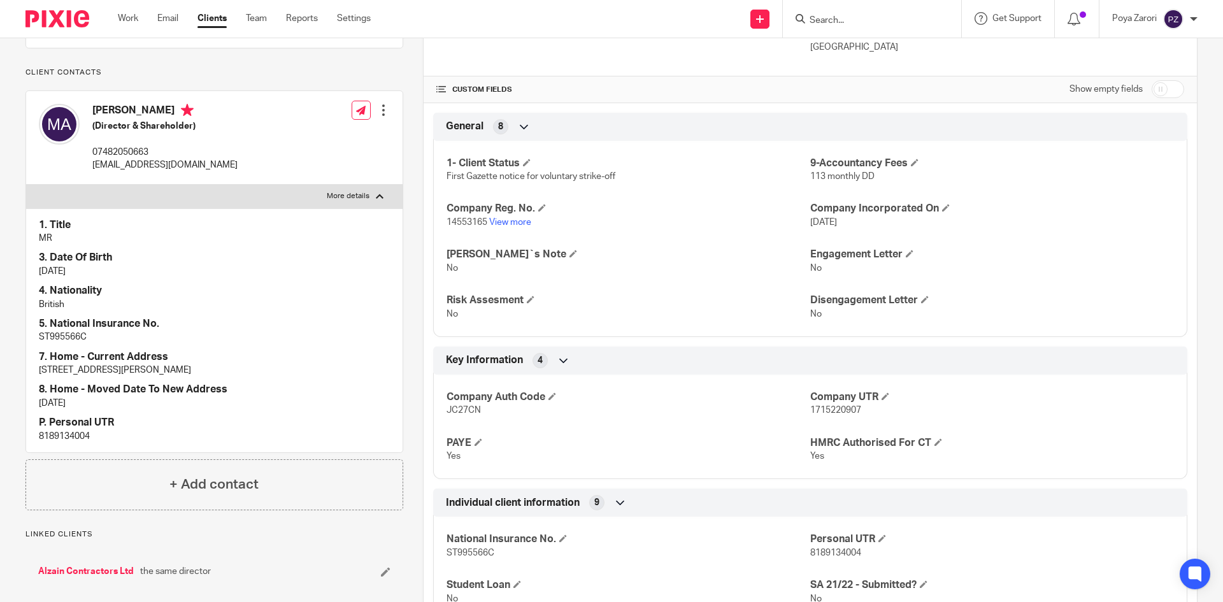
scroll to position [255, 0]
click at [58, 433] on p "8189134004" at bounding box center [214, 435] width 351 height 13
copy p "8189134004"
click at [831, 16] on input "Search" at bounding box center [865, 20] width 115 height 11
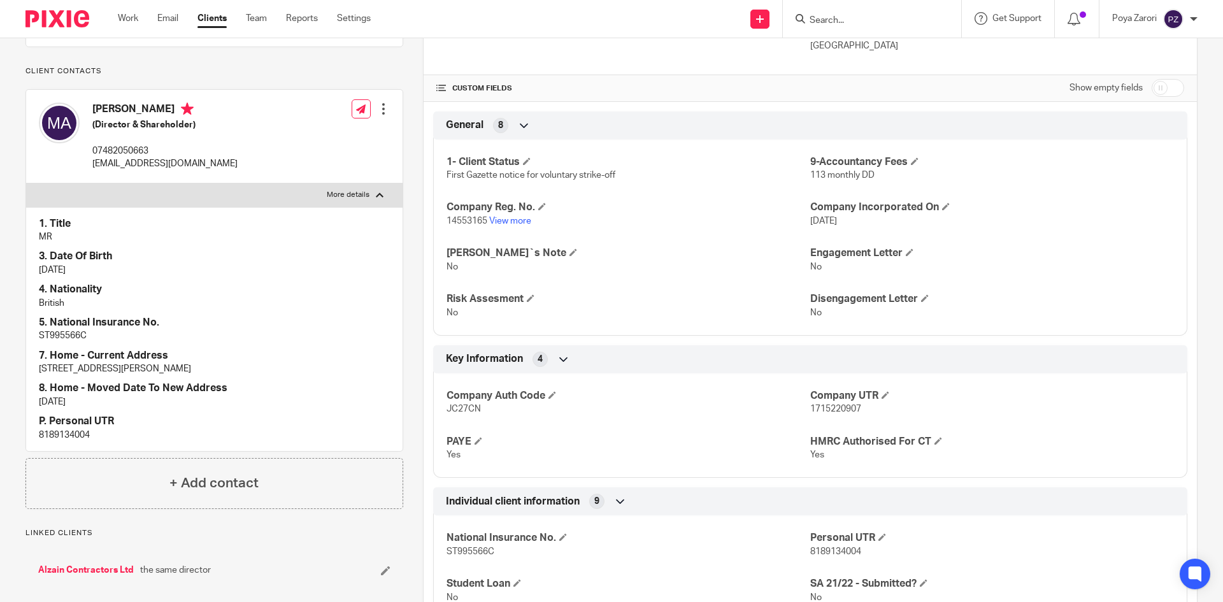
click button "submit" at bounding box center [0, 0] width 0 height 0
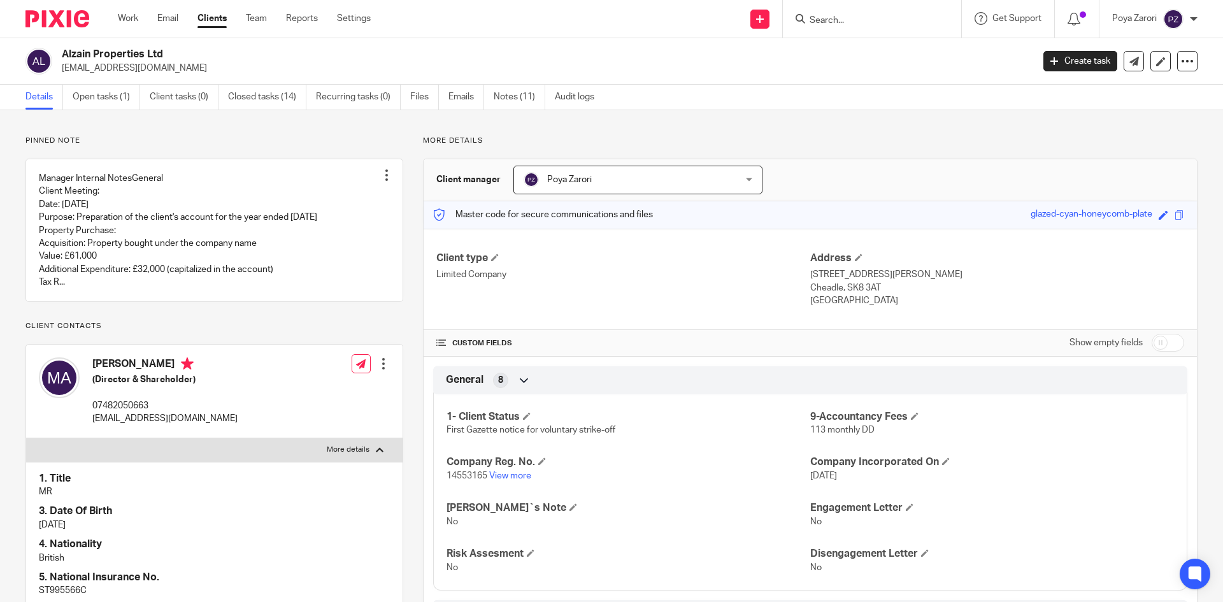
click at [857, 15] on input "Search" at bounding box center [865, 20] width 115 height 11
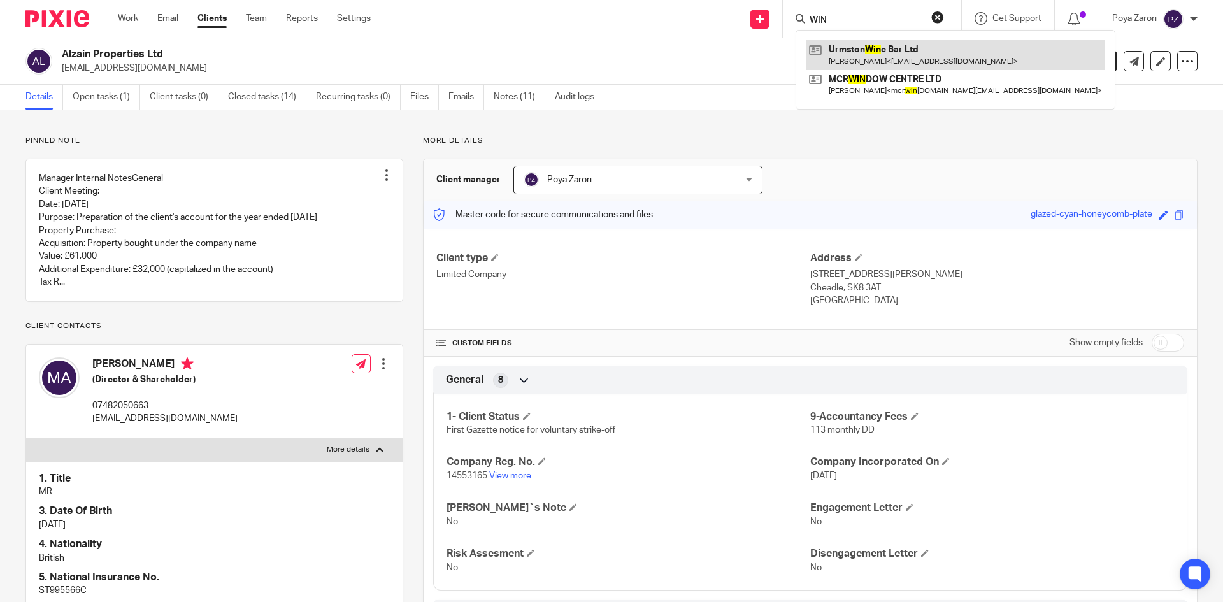
type input "WIN"
click at [889, 54] on link at bounding box center [955, 54] width 299 height 29
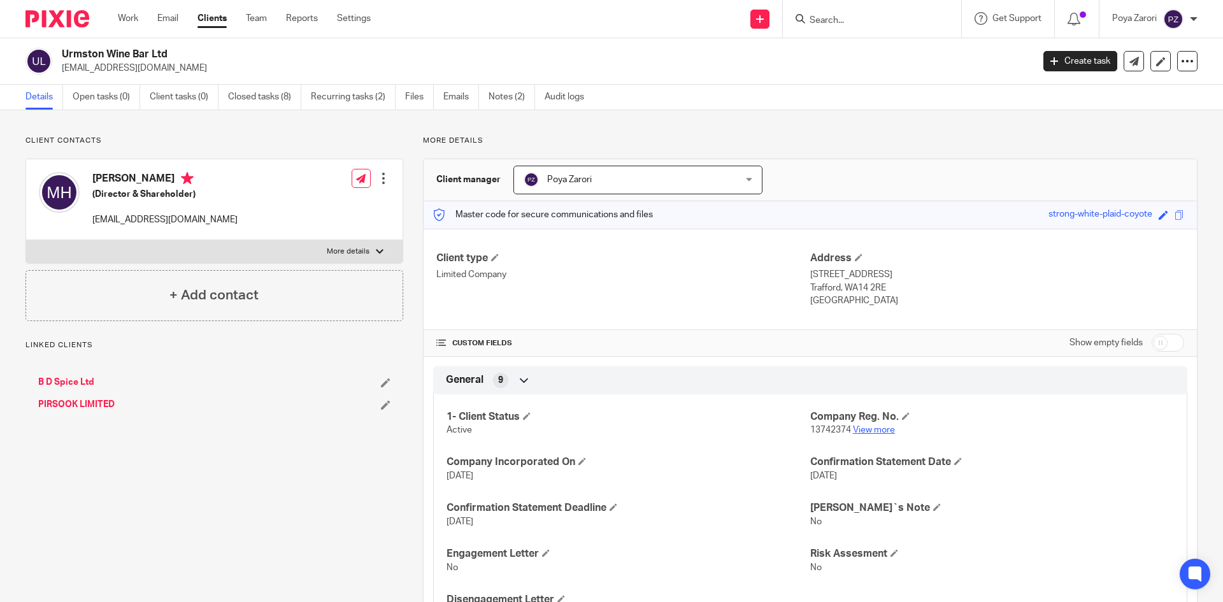
click at [866, 428] on link "View more" at bounding box center [874, 430] width 42 height 9
click at [847, 18] on input "Search" at bounding box center [865, 20] width 115 height 11
click at [208, 18] on link "Clients" at bounding box center [211, 18] width 29 height 13
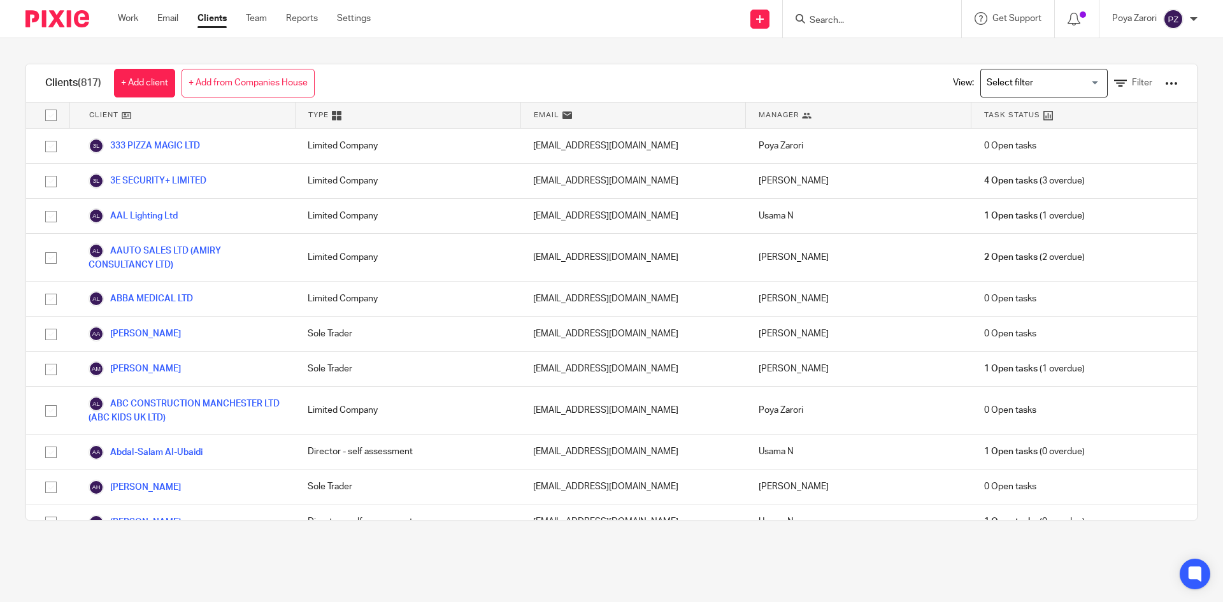
click at [833, 17] on input "Search" at bounding box center [865, 20] width 115 height 11
click at [1114, 84] on icon at bounding box center [1120, 83] width 13 height 13
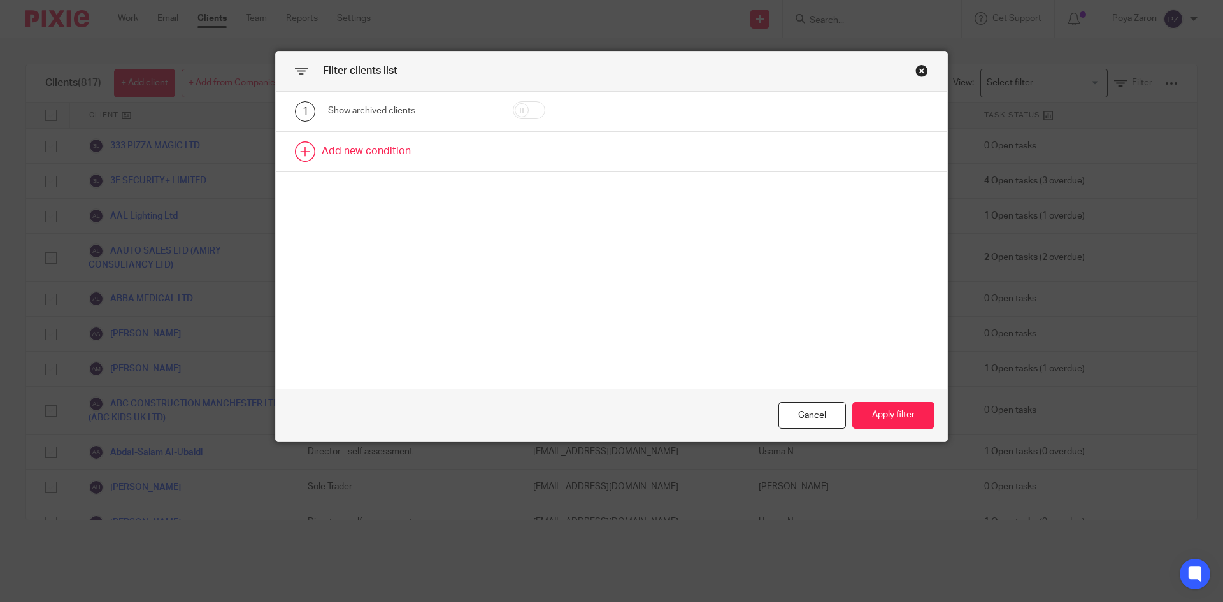
click at [389, 155] on link at bounding box center [611, 151] width 671 height 39
click at [403, 204] on link at bounding box center [611, 199] width 671 height 39
click at [465, 155] on div "Field" at bounding box center [410, 155] width 165 height 29
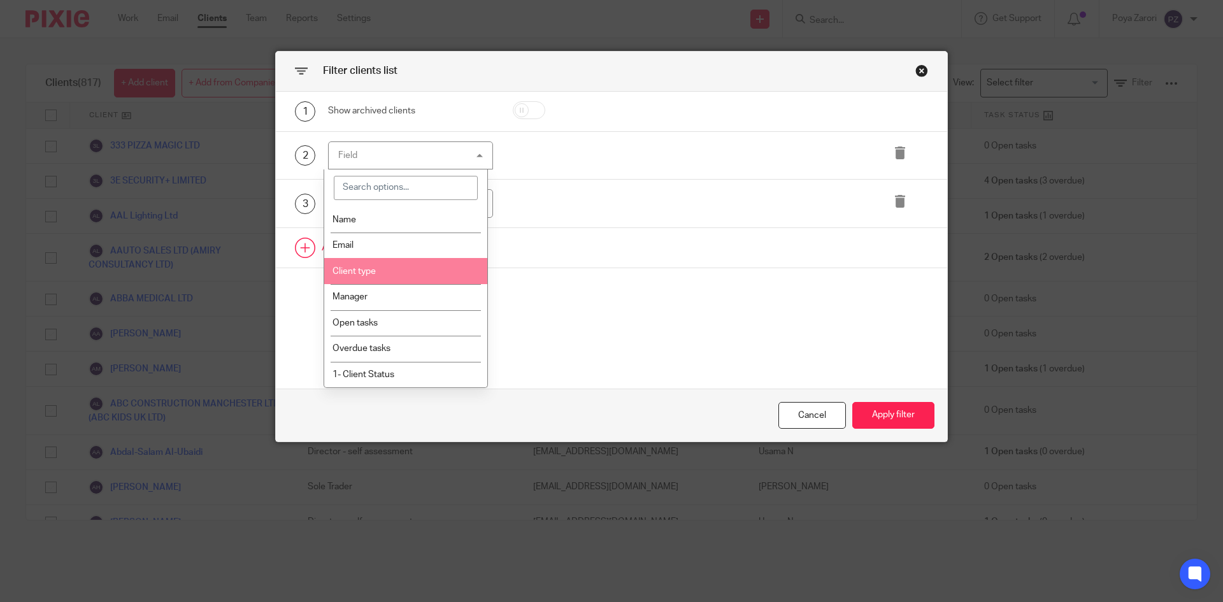
drag, startPoint x: 369, startPoint y: 274, endPoint x: 467, endPoint y: 240, distance: 103.8
click at [369, 273] on span "Client type" at bounding box center [354, 271] width 43 height 9
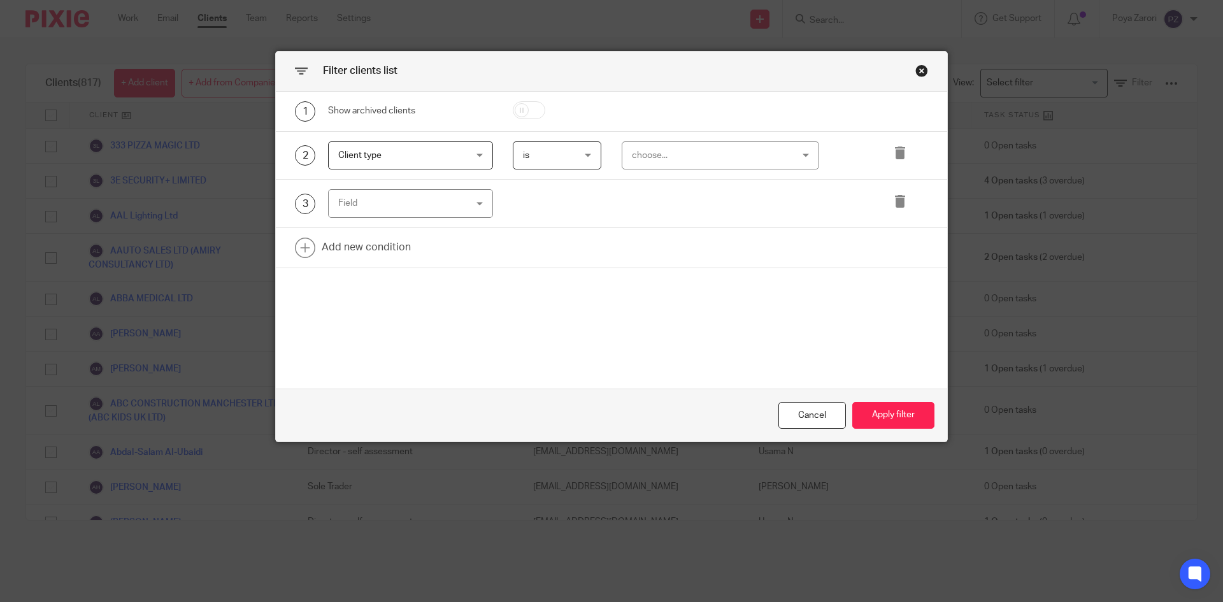
click at [653, 143] on div "choose..." at bounding box center [707, 155] width 150 height 27
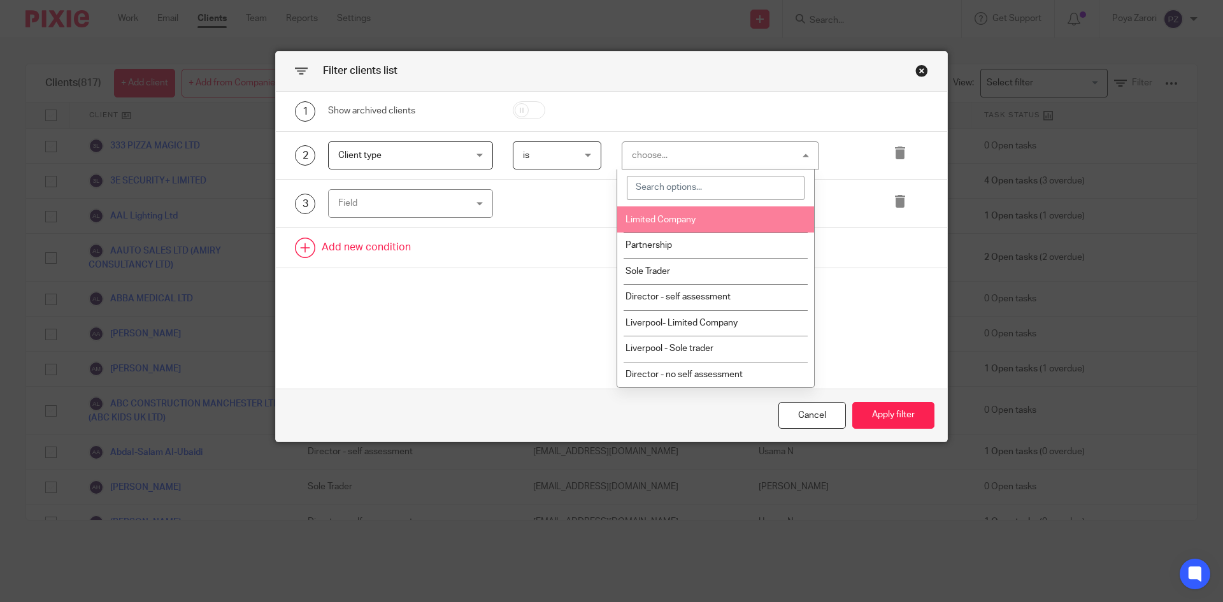
drag, startPoint x: 678, startPoint y: 219, endPoint x: 403, endPoint y: 244, distance: 277.0
click at [678, 217] on span "Limited Company" at bounding box center [661, 219] width 70 height 9
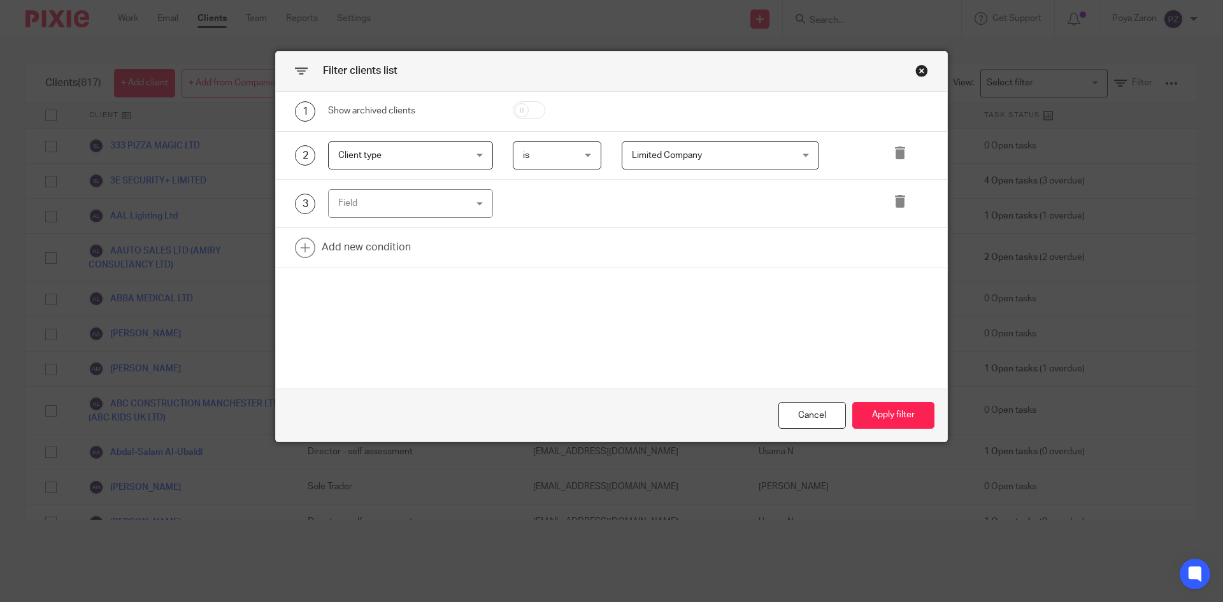
drag, startPoint x: 410, startPoint y: 205, endPoint x: 421, endPoint y: 203, distance: 11.0
click at [412, 204] on div "Field" at bounding box center [399, 203] width 123 height 27
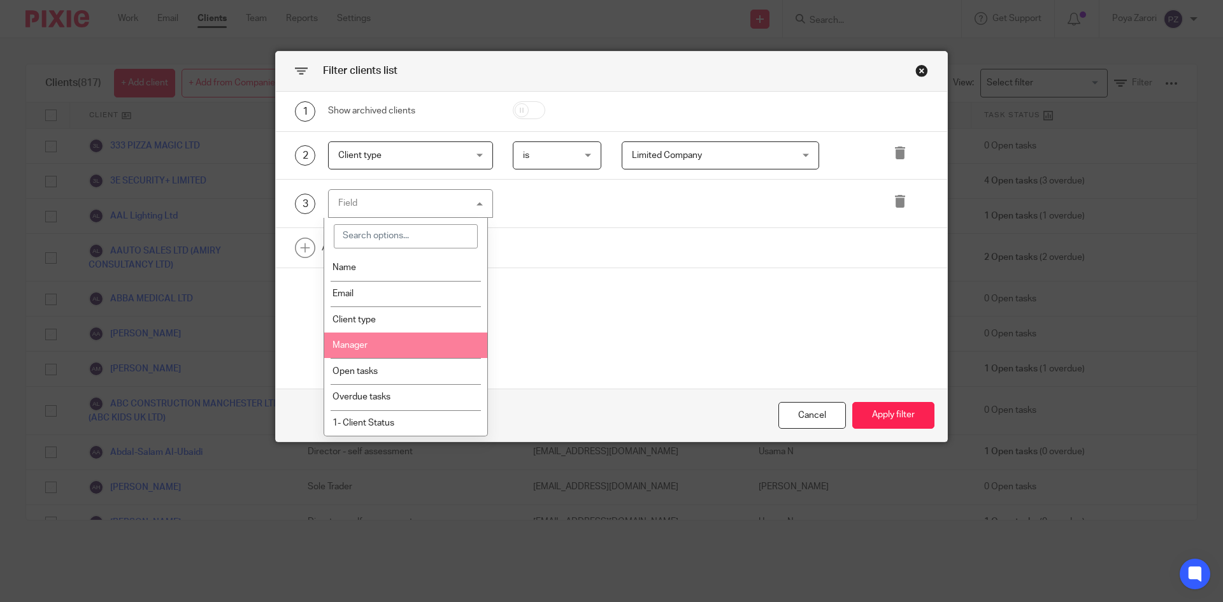
drag, startPoint x: 382, startPoint y: 345, endPoint x: 455, endPoint y: 320, distance: 77.6
click at [382, 344] on li "Manager" at bounding box center [406, 346] width 164 height 26
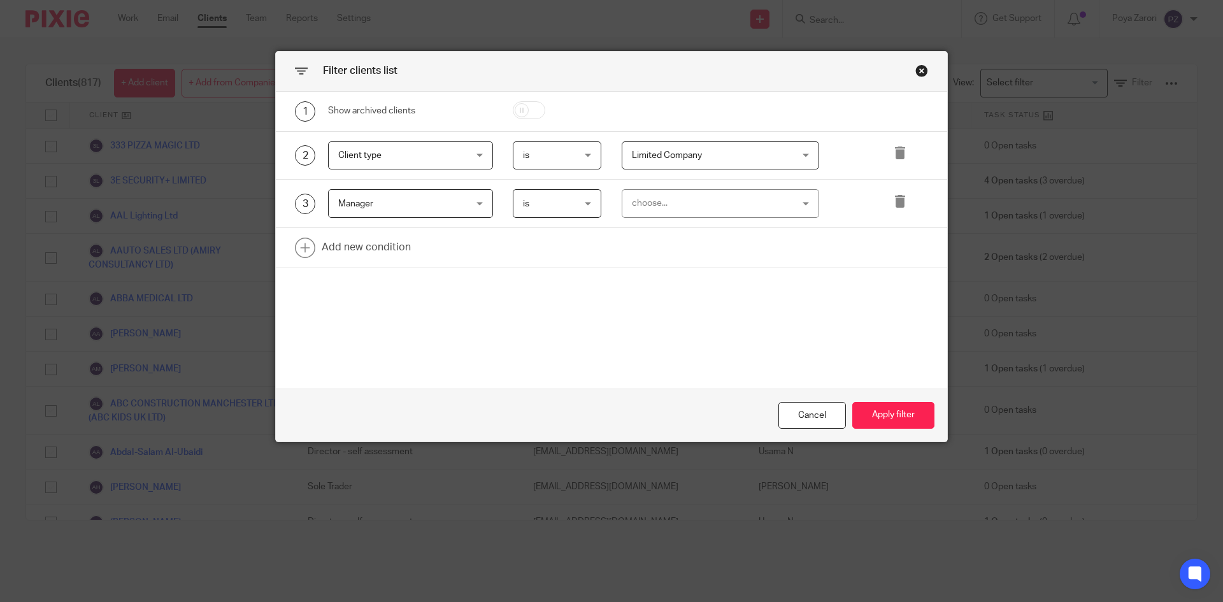
click at [658, 202] on div "choose..." at bounding box center [707, 203] width 150 height 27
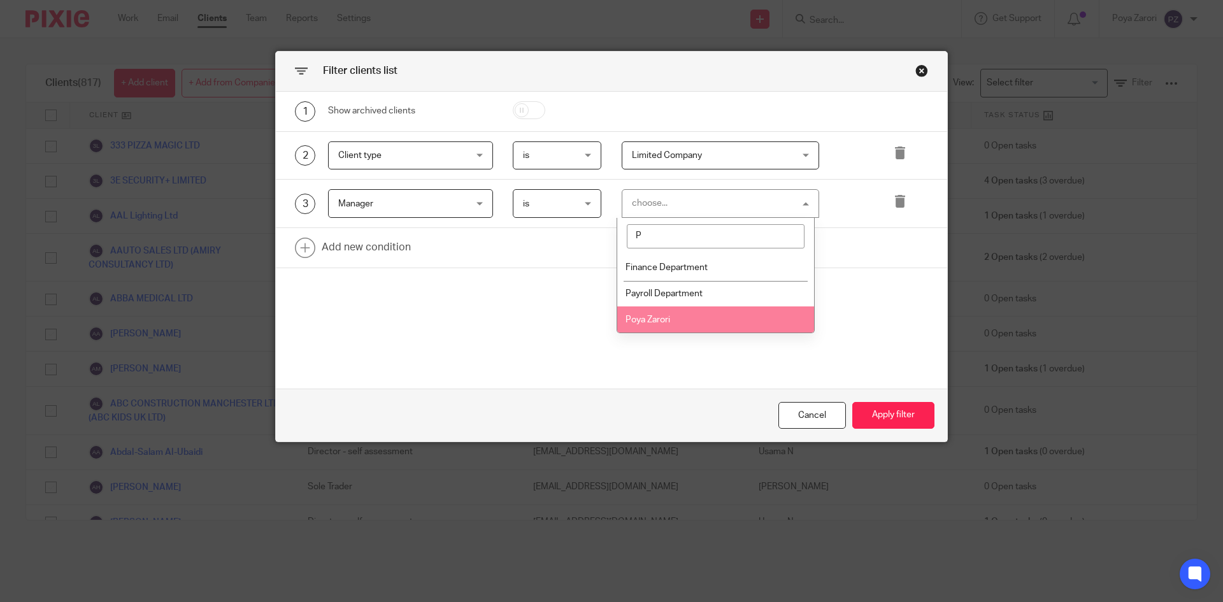
type input "P"
click at [680, 317] on li "Poya Zarori" at bounding box center [715, 319] width 197 height 26
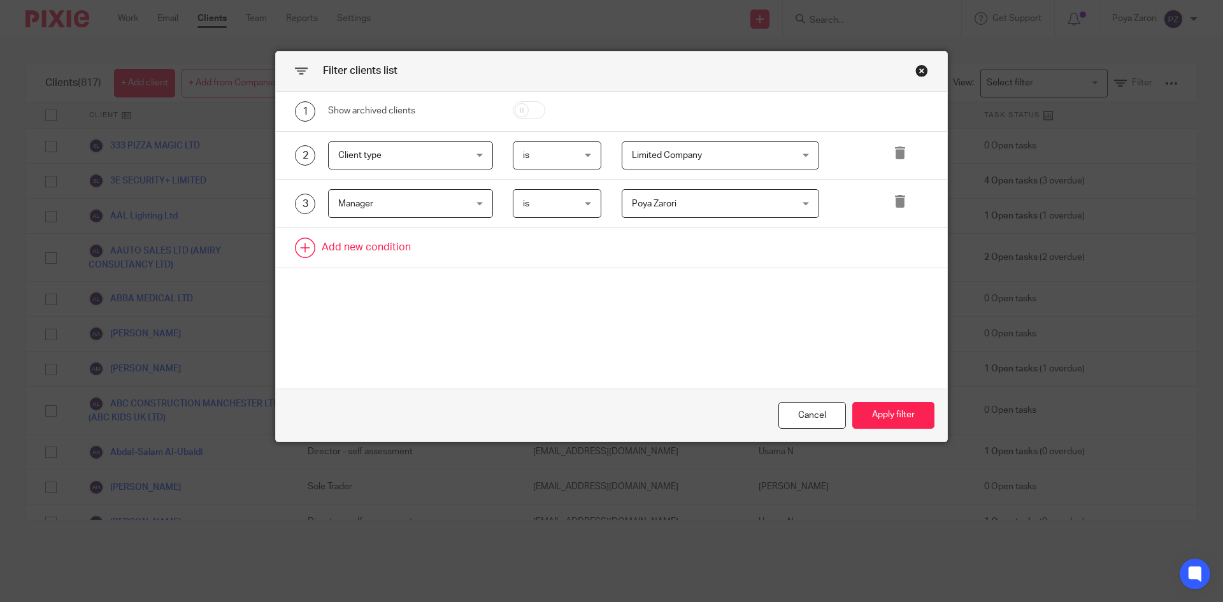
click at [354, 241] on link at bounding box center [611, 247] width 671 height 39
click at [473, 250] on div "Field" at bounding box center [410, 252] width 165 height 29
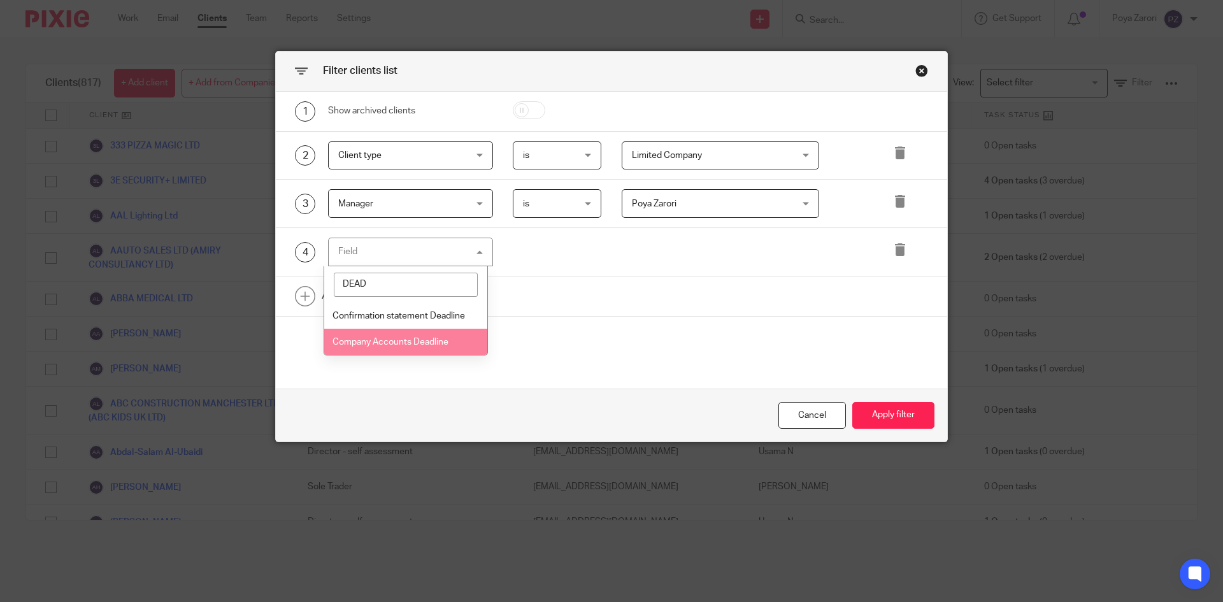
type input "DEAD"
click at [427, 344] on span "Company Accounts Deadline" at bounding box center [391, 342] width 116 height 9
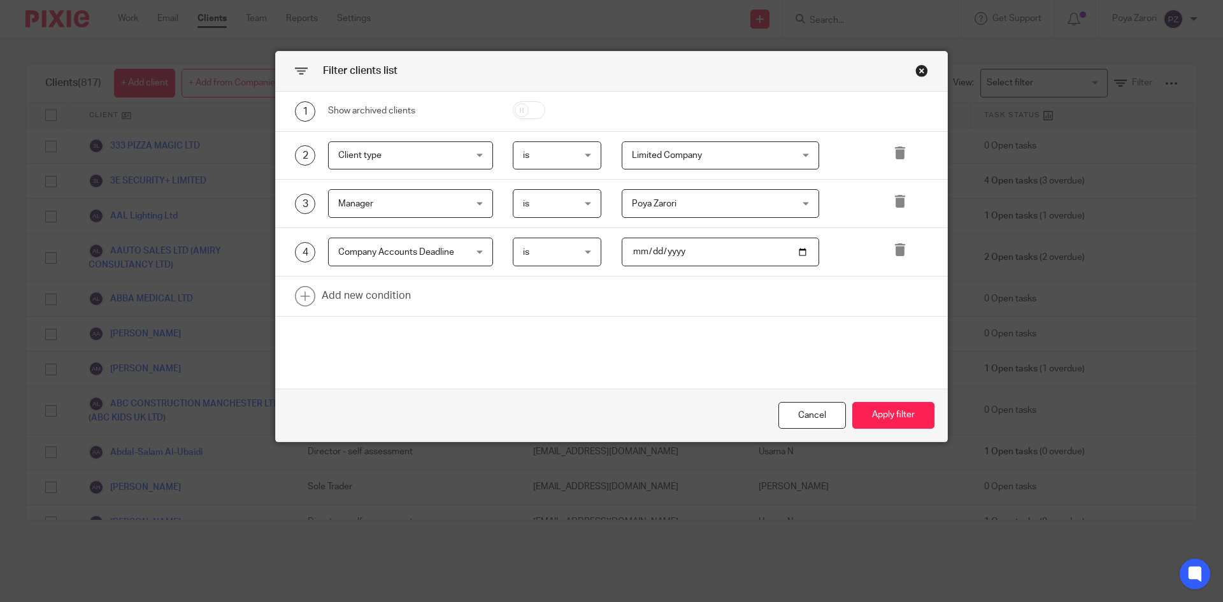
click at [586, 254] on div "is is" at bounding box center [557, 252] width 89 height 29
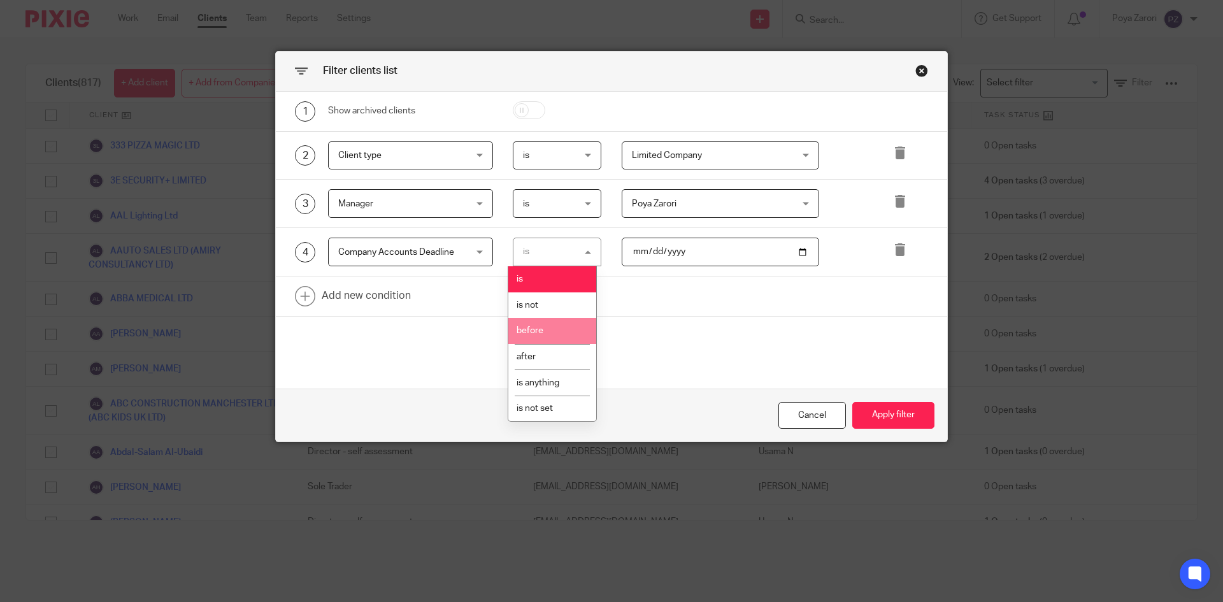
click at [547, 333] on li "before" at bounding box center [552, 331] width 88 height 26
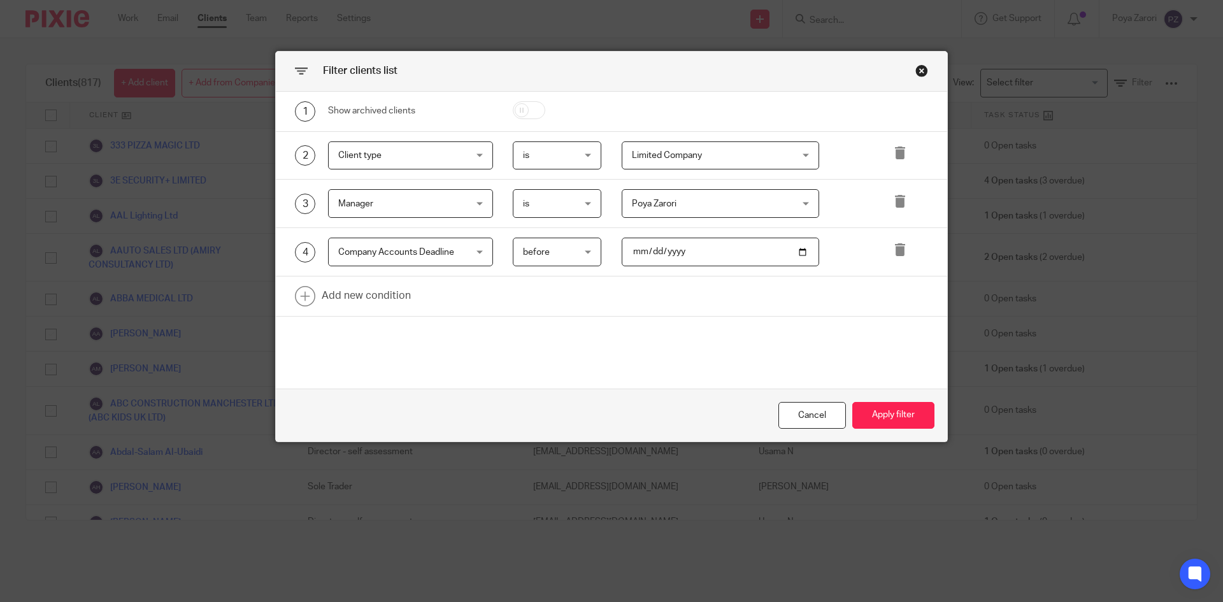
click at [796, 252] on input "date" at bounding box center [721, 252] width 198 height 29
type input "2025-09-01"
click at [903, 410] on button "Apply filter" at bounding box center [893, 415] width 82 height 27
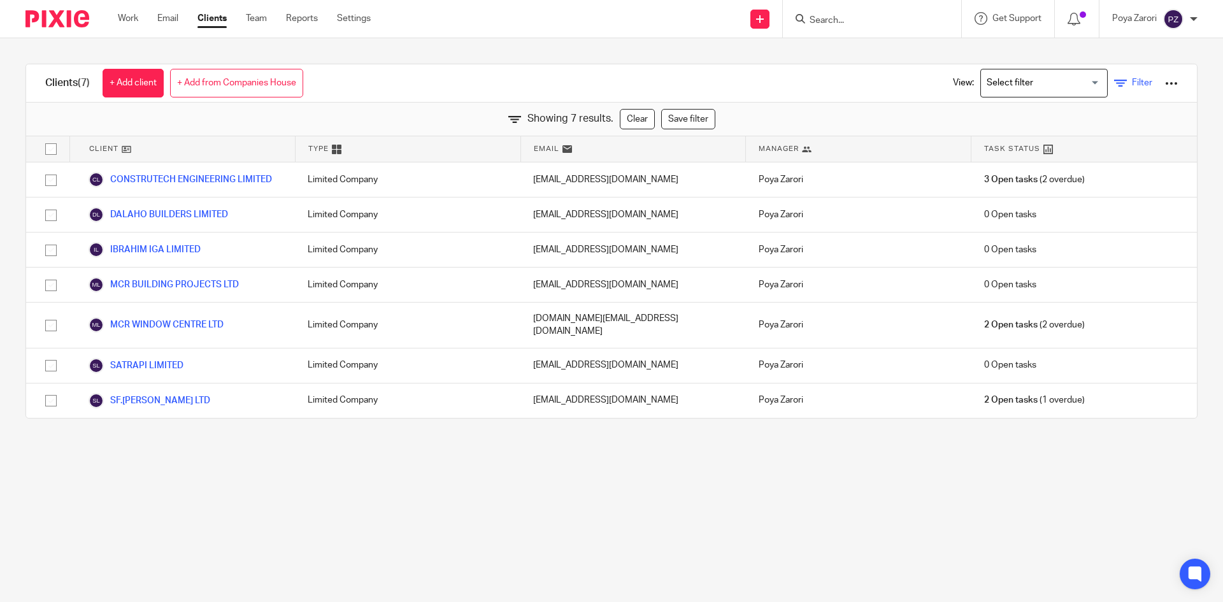
click at [1115, 87] on link "Filter" at bounding box center [1133, 82] width 38 height 13
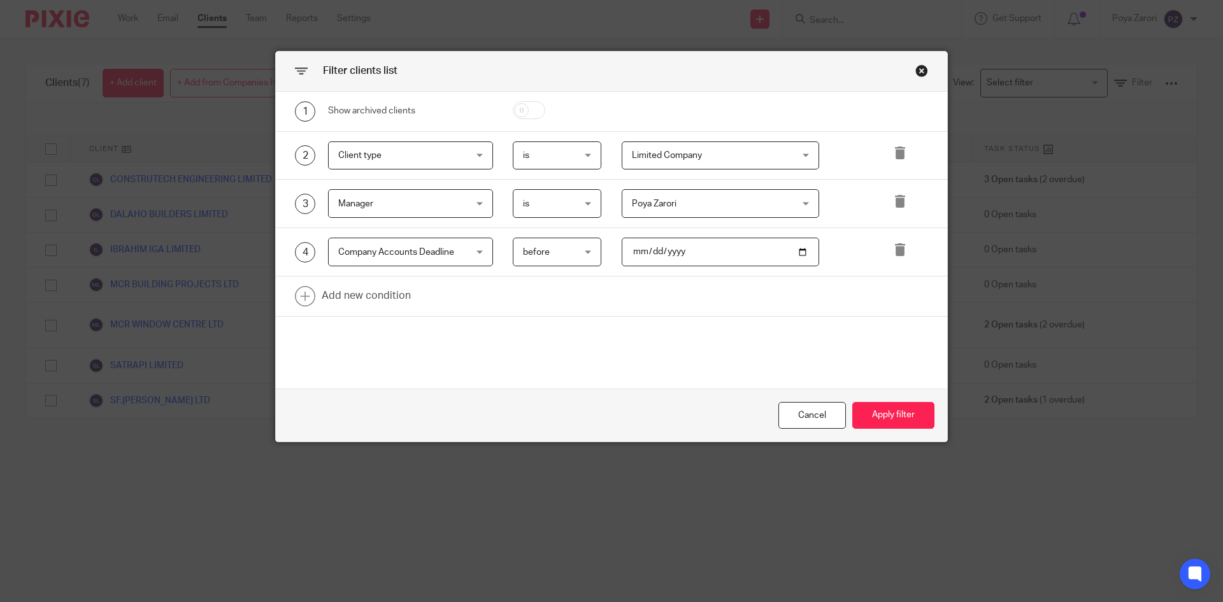
click at [796, 252] on input "2025-09-01" at bounding box center [721, 252] width 198 height 29
type input "2025-10-01"
click at [888, 417] on button "Apply filter" at bounding box center [893, 415] width 82 height 27
